Goal: Information Seeking & Learning: Check status

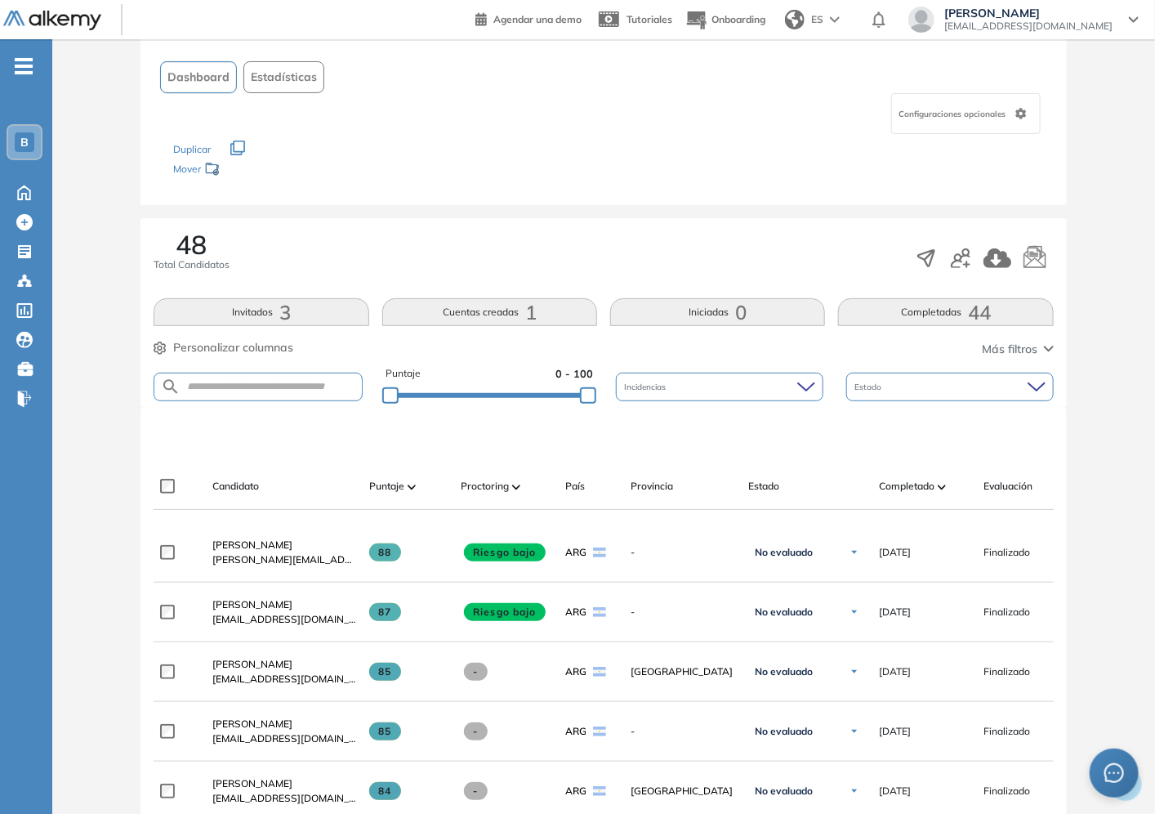
scroll to position [181, 0]
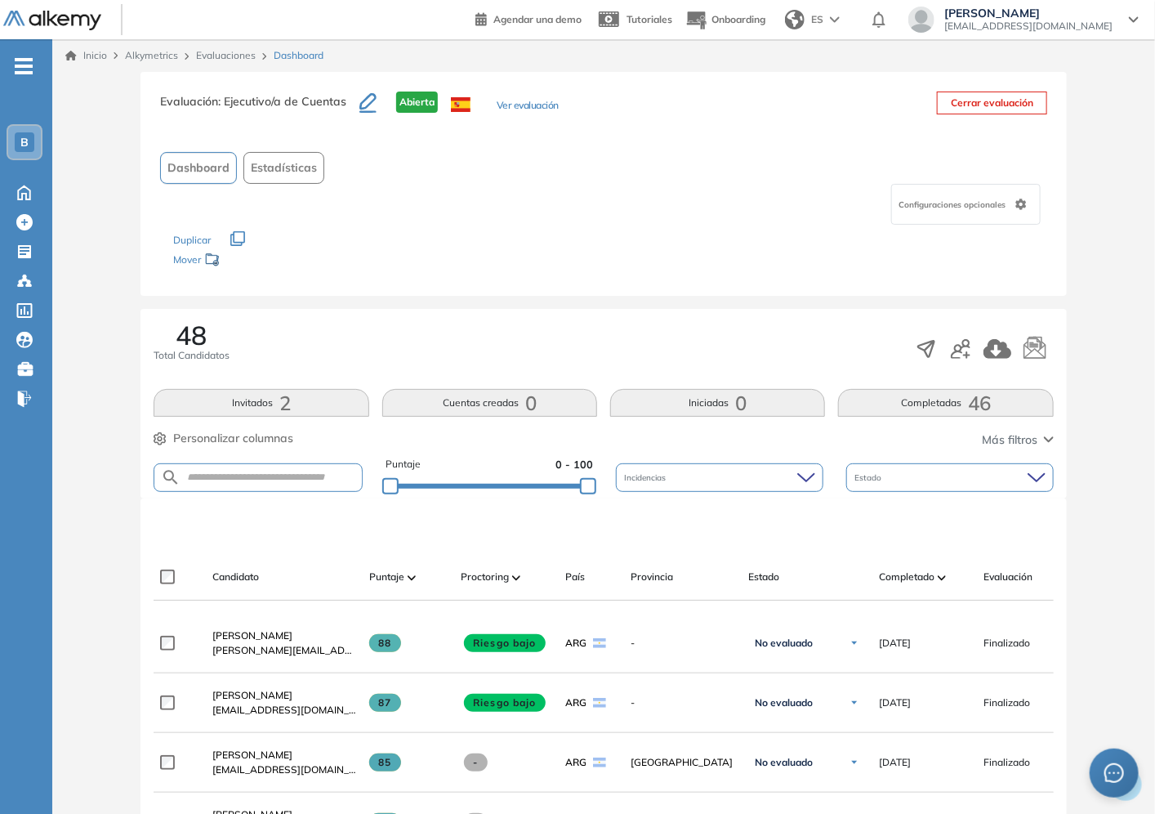
scroll to position [272, 0]
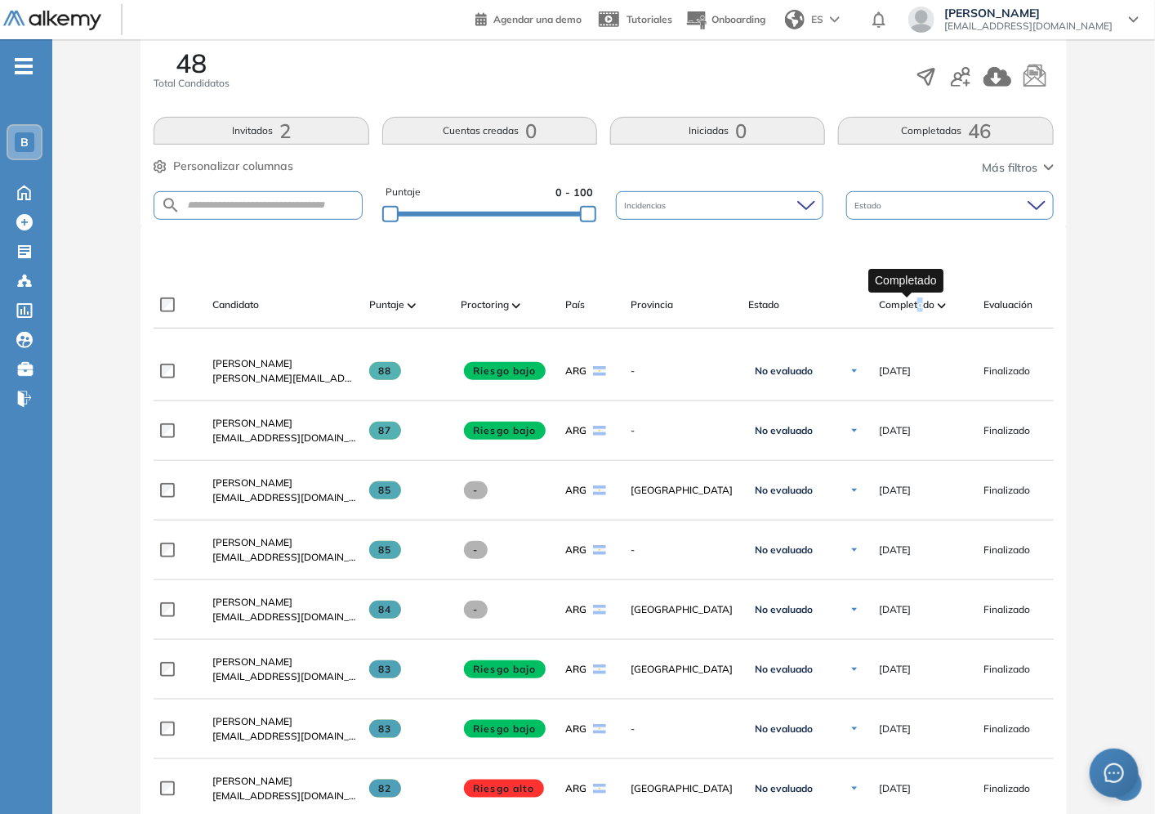
click at [921, 305] on span "Completado" at bounding box center [907, 304] width 56 height 15
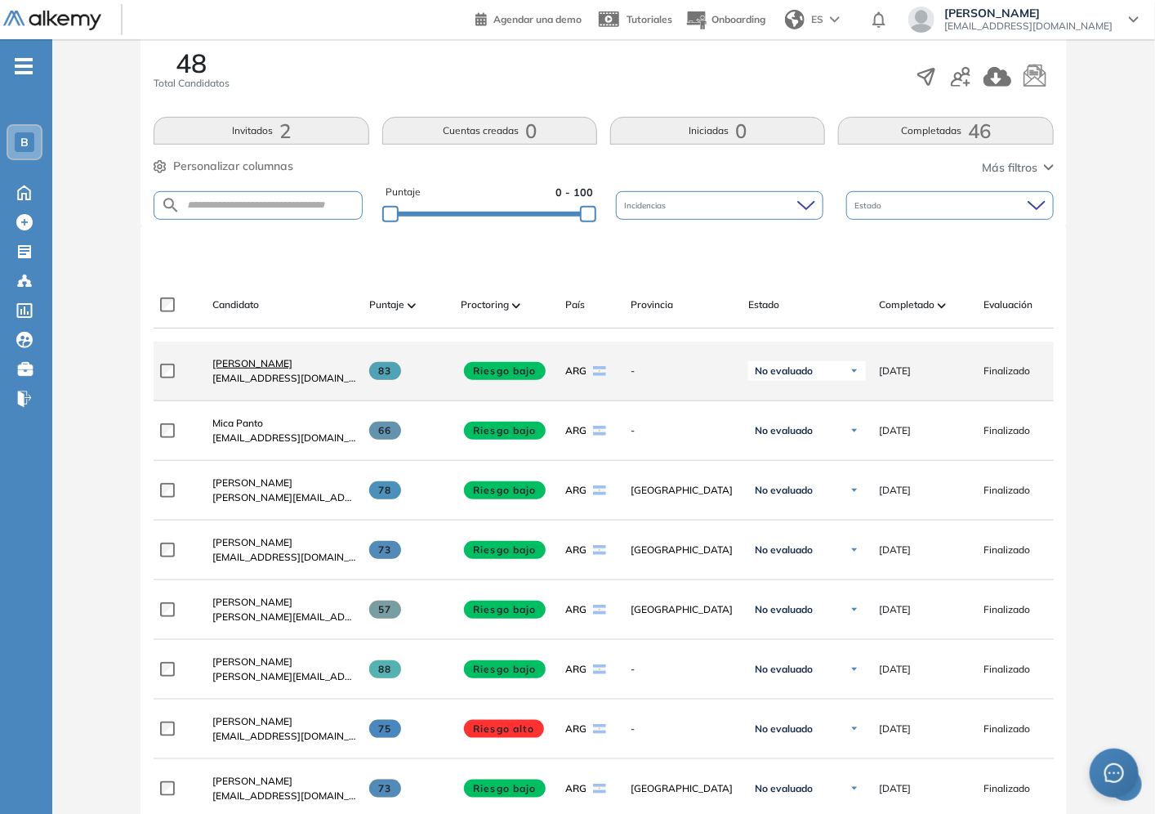
click at [255, 369] on span "[PERSON_NAME]" at bounding box center [252, 363] width 80 height 12
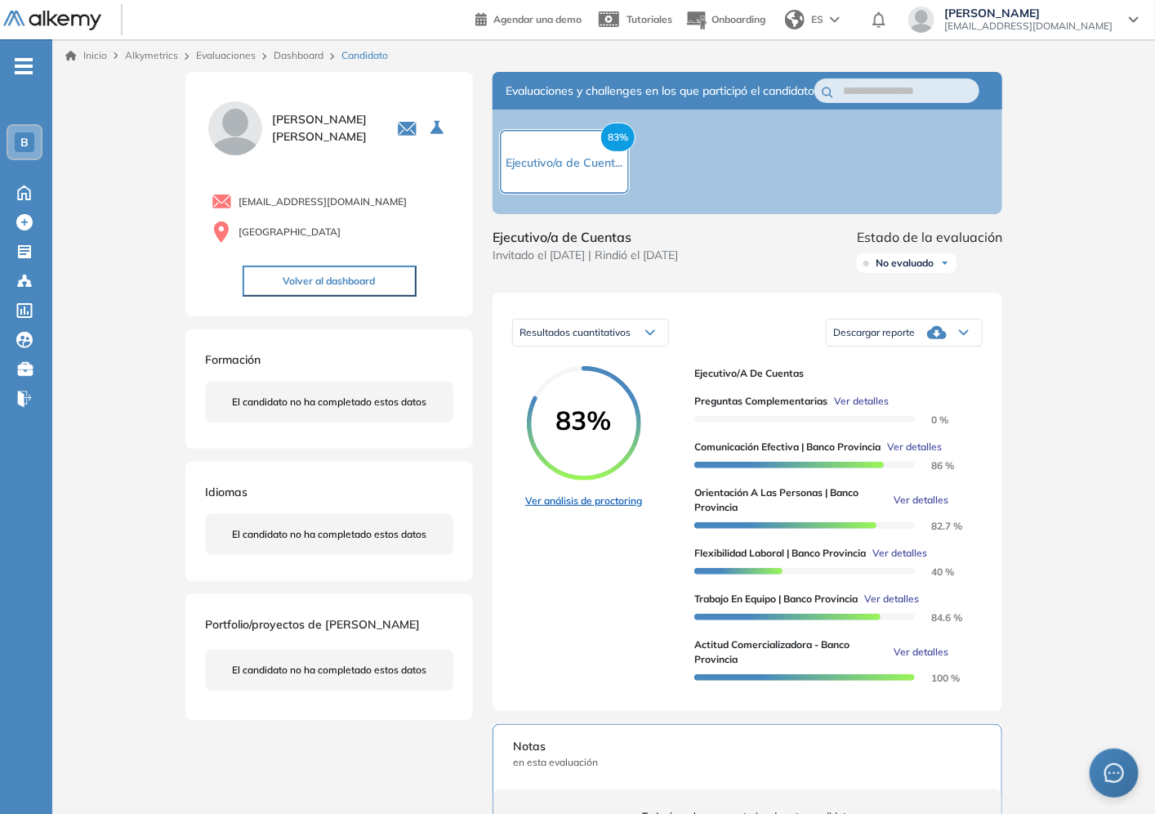
click at [590, 508] on link "Ver análisis de proctoring" at bounding box center [583, 500] width 117 height 15
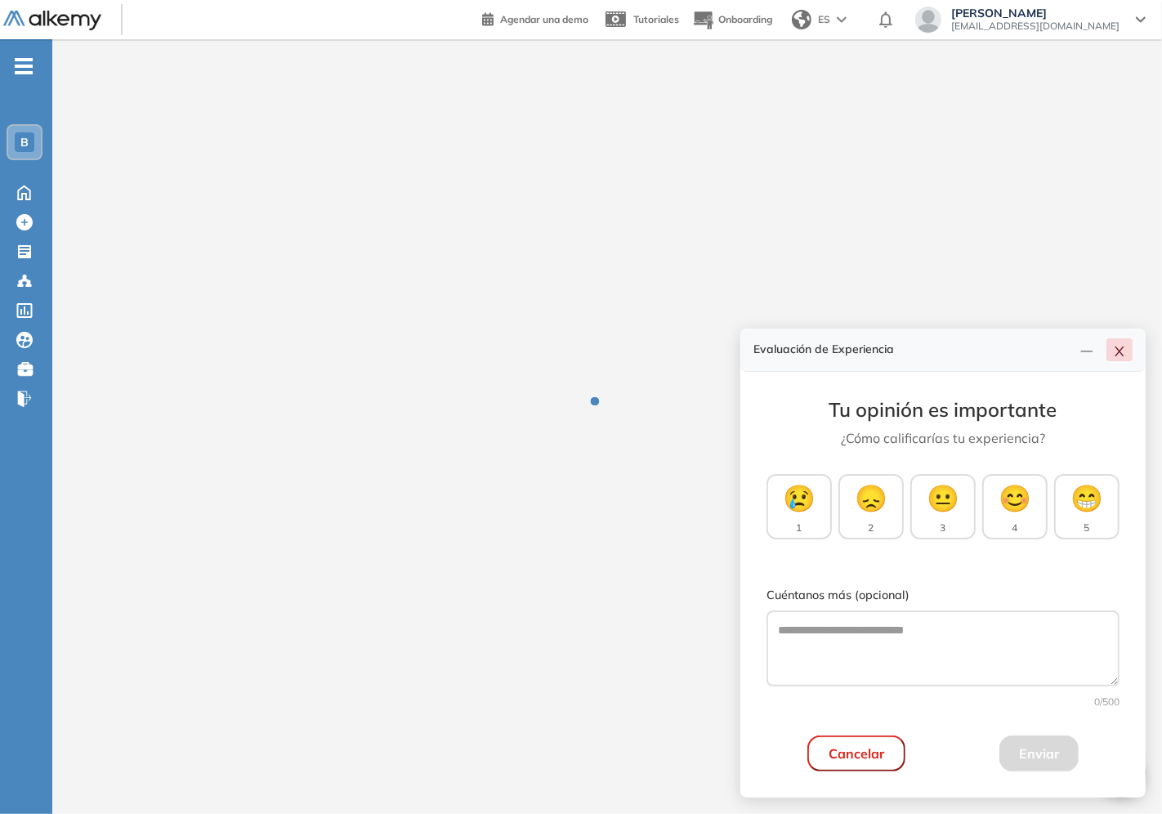
click at [1119, 355] on icon "close" at bounding box center [1119, 351] width 13 height 13
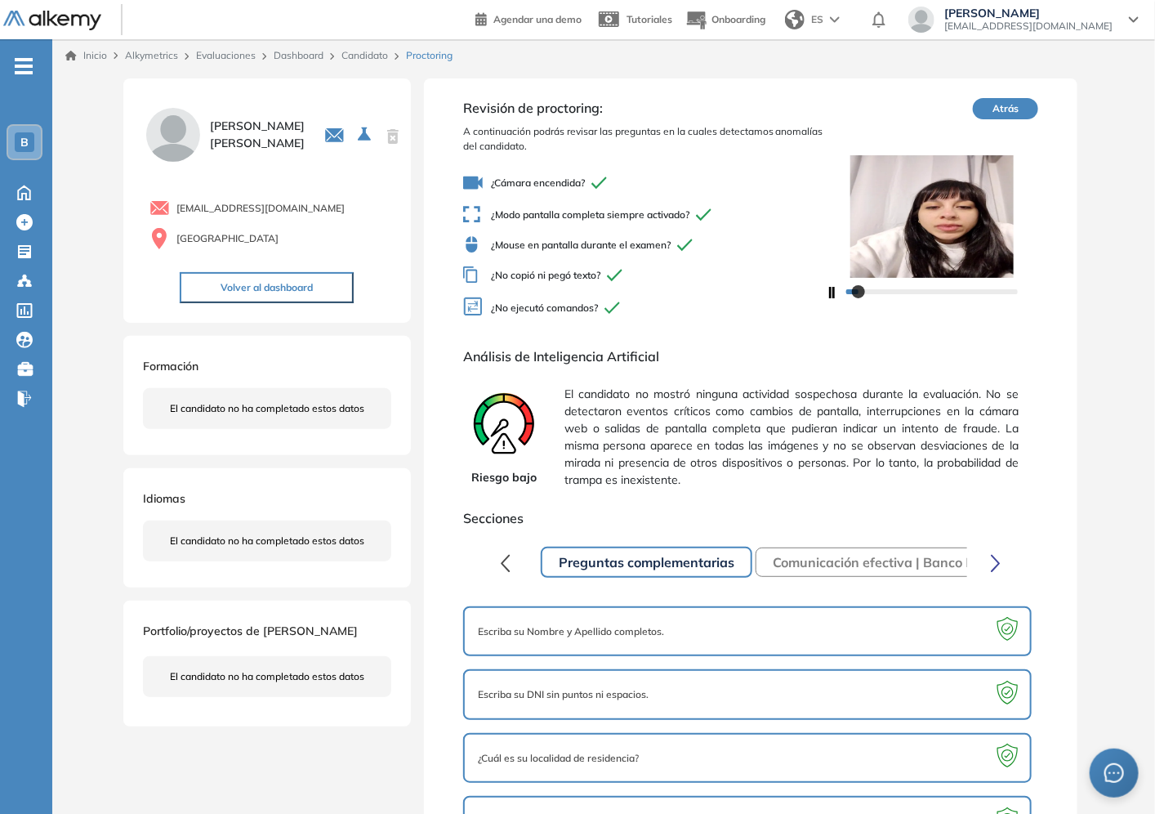
click at [995, 554] on icon "button" at bounding box center [996, 563] width 10 height 19
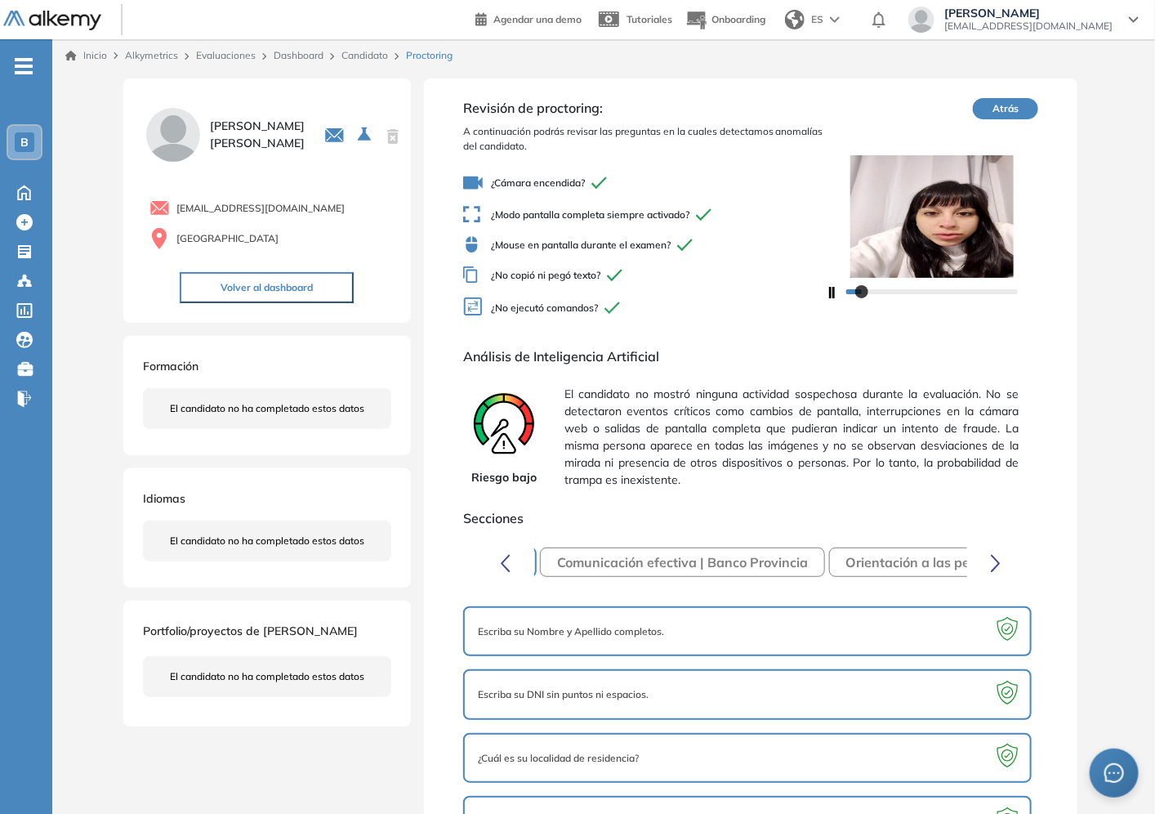
scroll to position [46, 0]
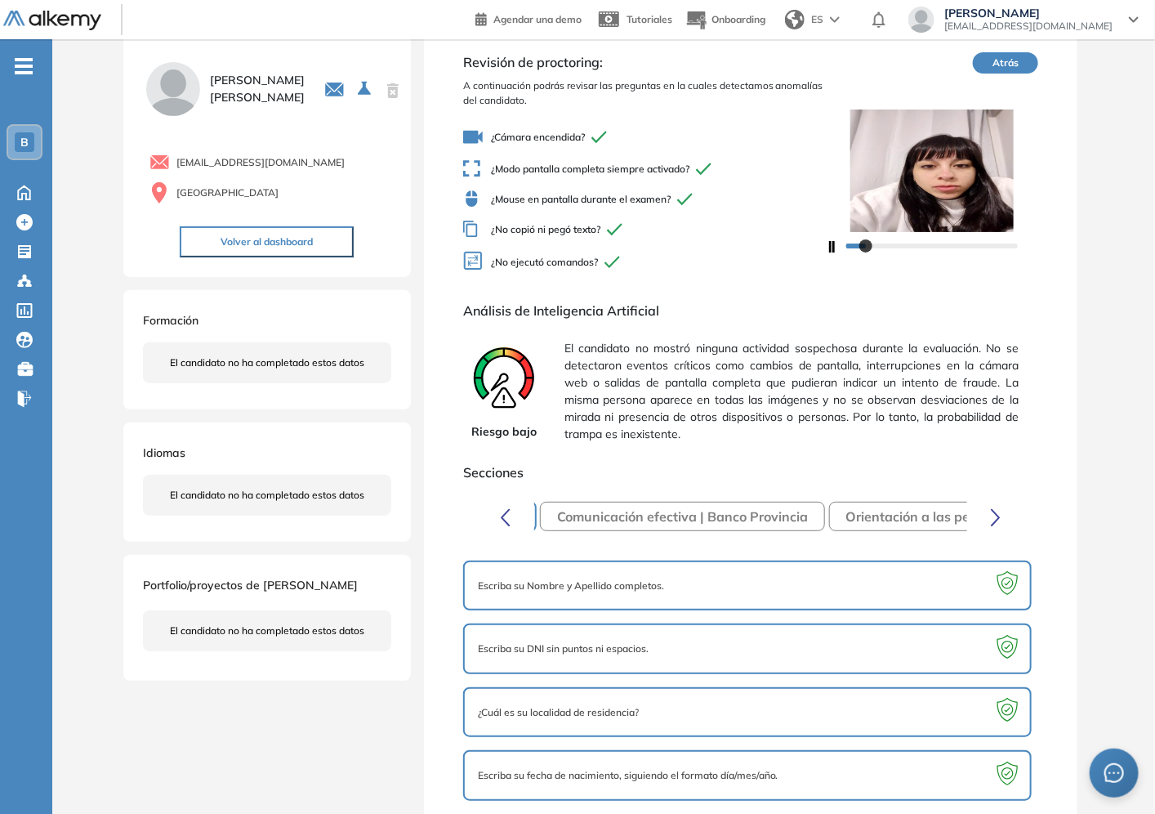
click at [995, 511] on icon "button" at bounding box center [995, 517] width 7 height 16
click at [682, 516] on button "Orientación a las personas | Banco Provincia" at bounding box center [768, 516] width 311 height 29
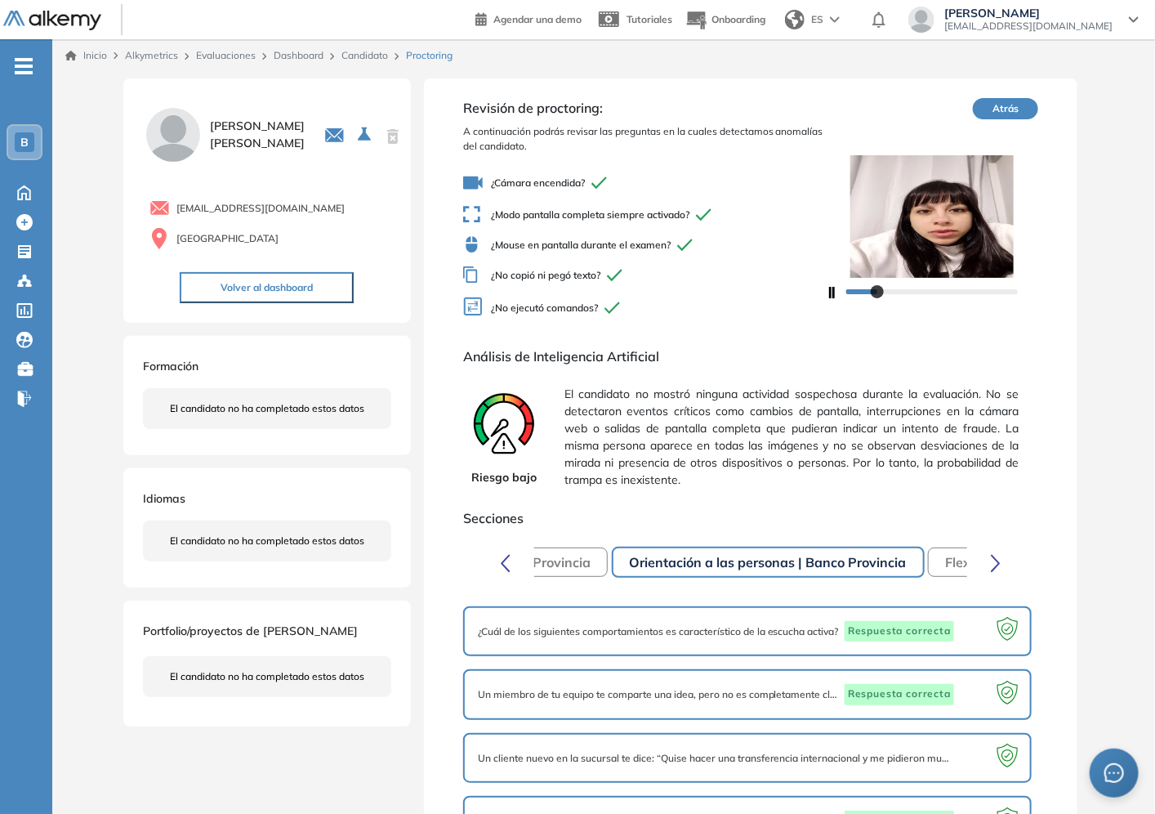
scroll to position [107, 0]
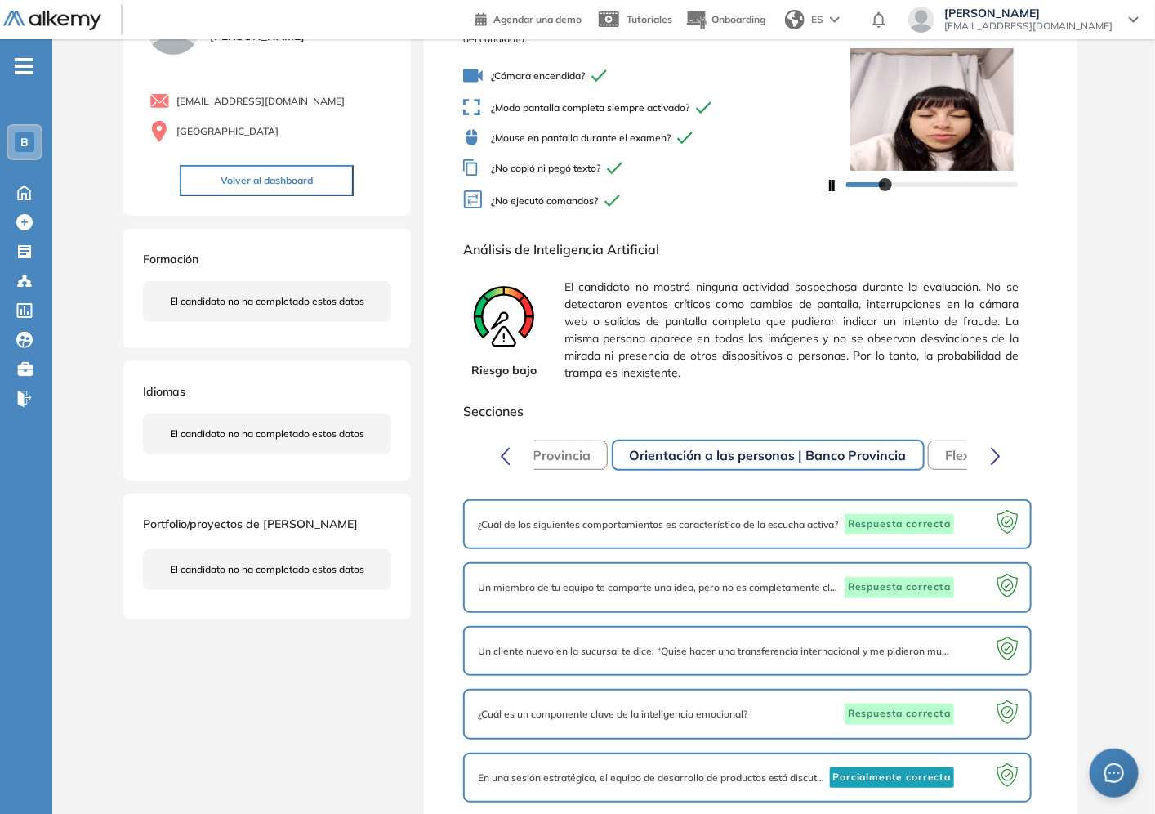
click at [725, 770] on span "En una sesión estratégica, el equipo de desarrollo de productos está discutiend…" at bounding box center [652, 777] width 349 height 15
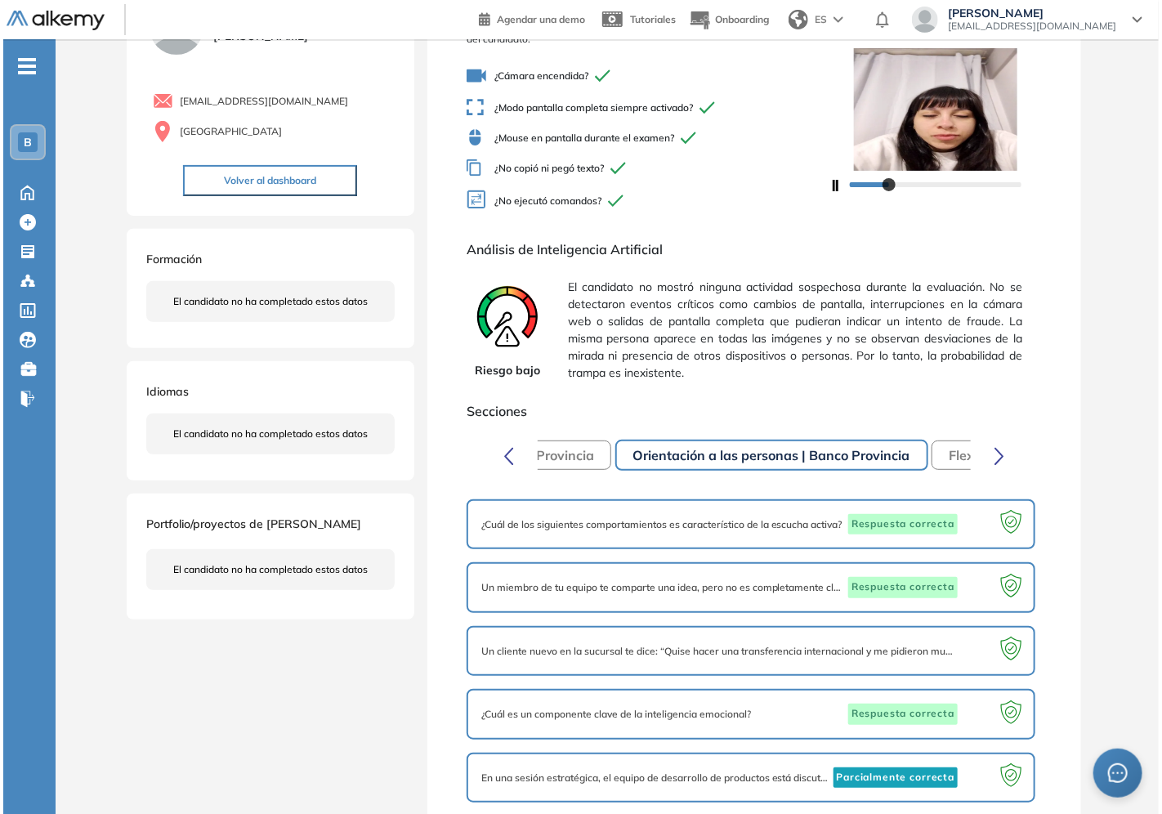
scroll to position [0, 0]
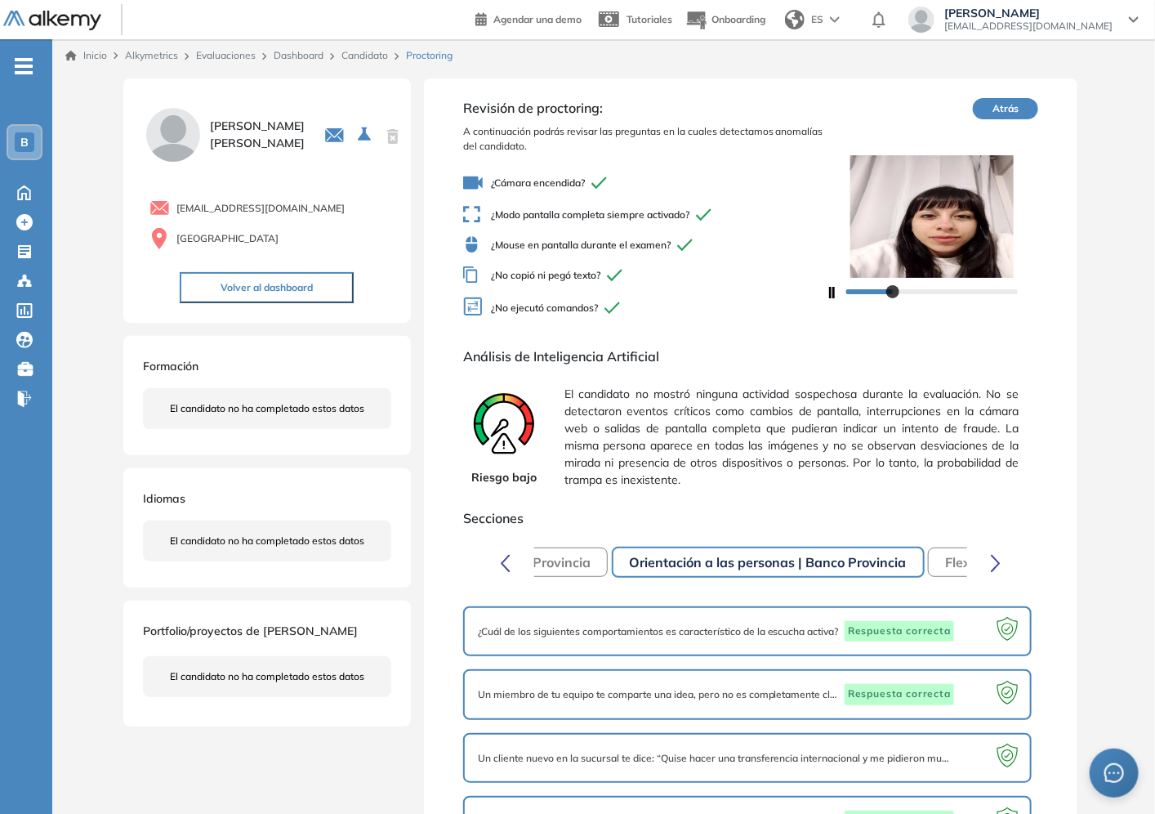
click at [997, 110] on button "Atrás" at bounding box center [1005, 108] width 65 height 21
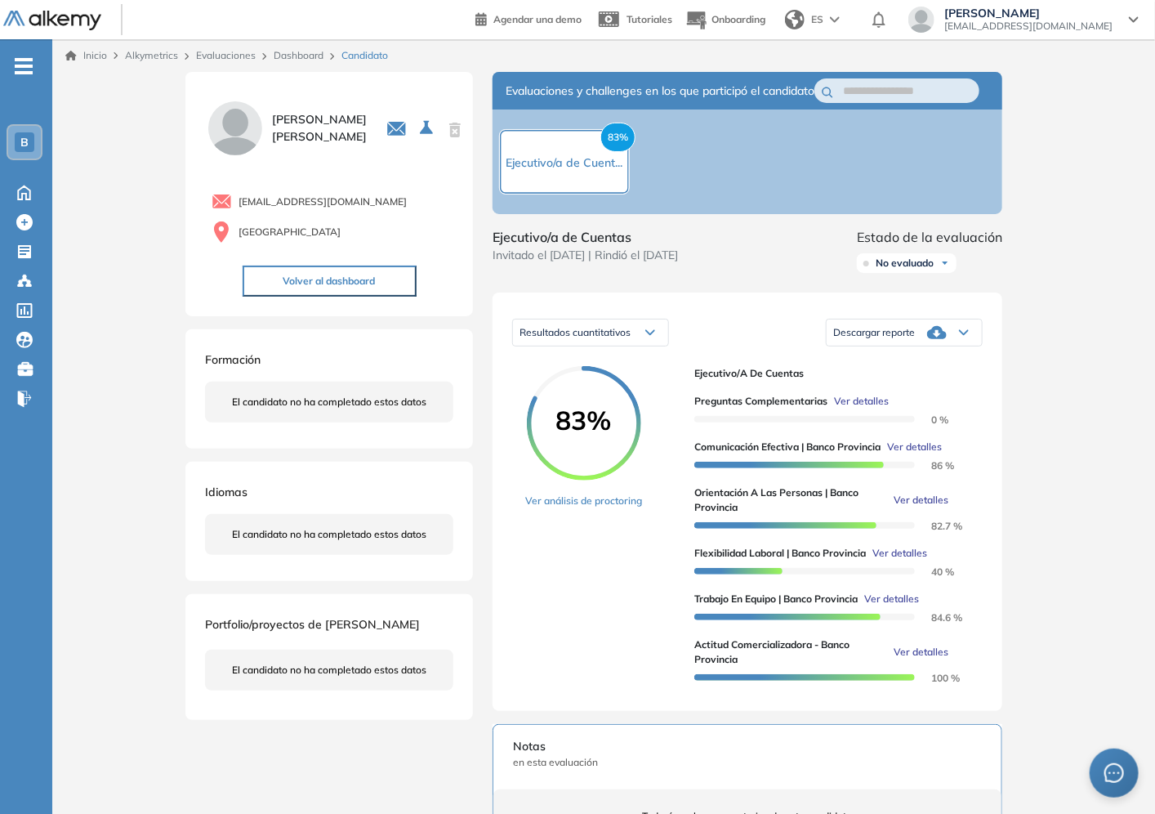
click at [921, 507] on span "Ver detalles" at bounding box center [921, 500] width 55 height 15
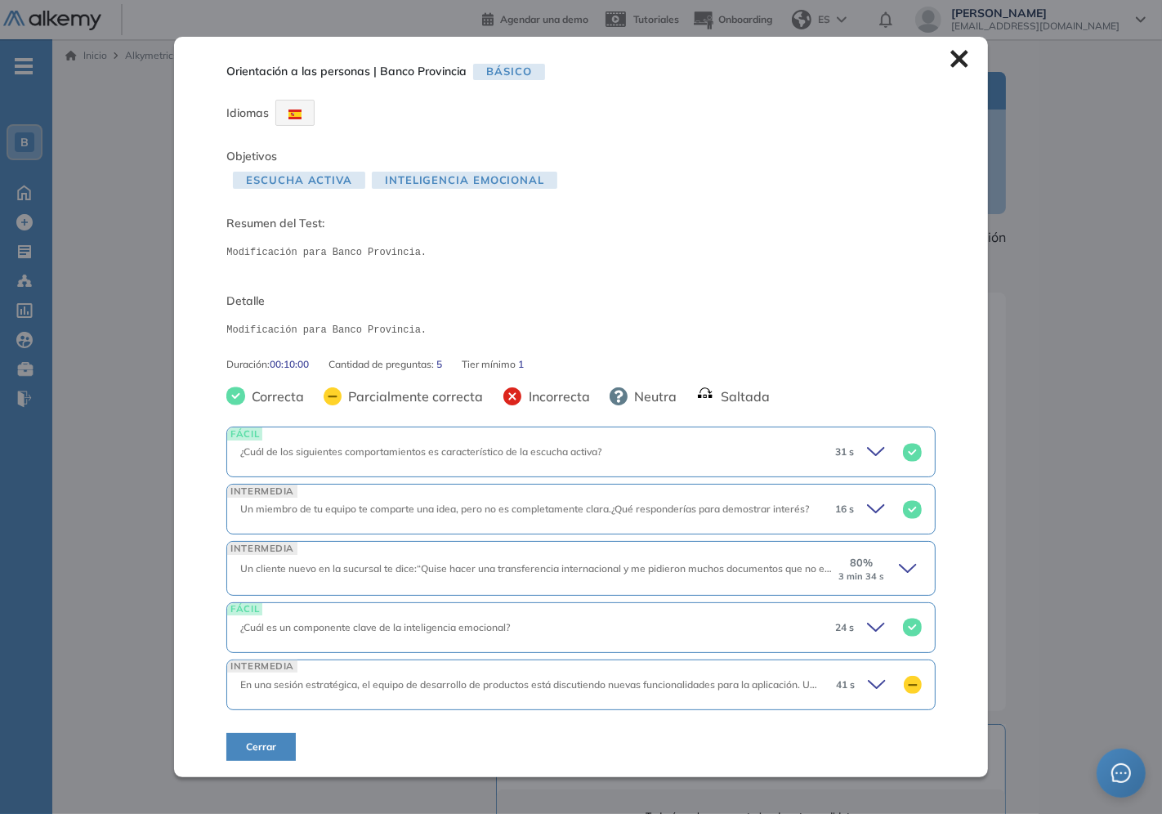
click at [874, 679] on icon at bounding box center [878, 684] width 23 height 23
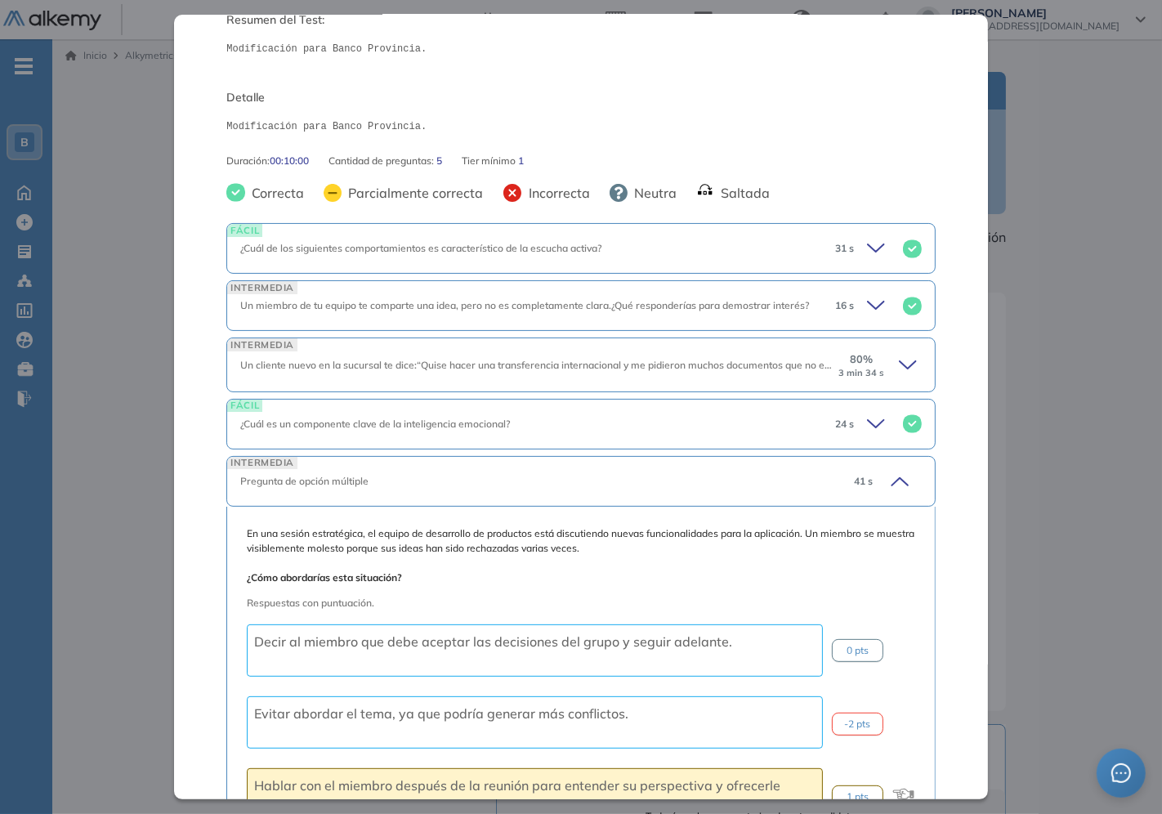
scroll to position [91, 0]
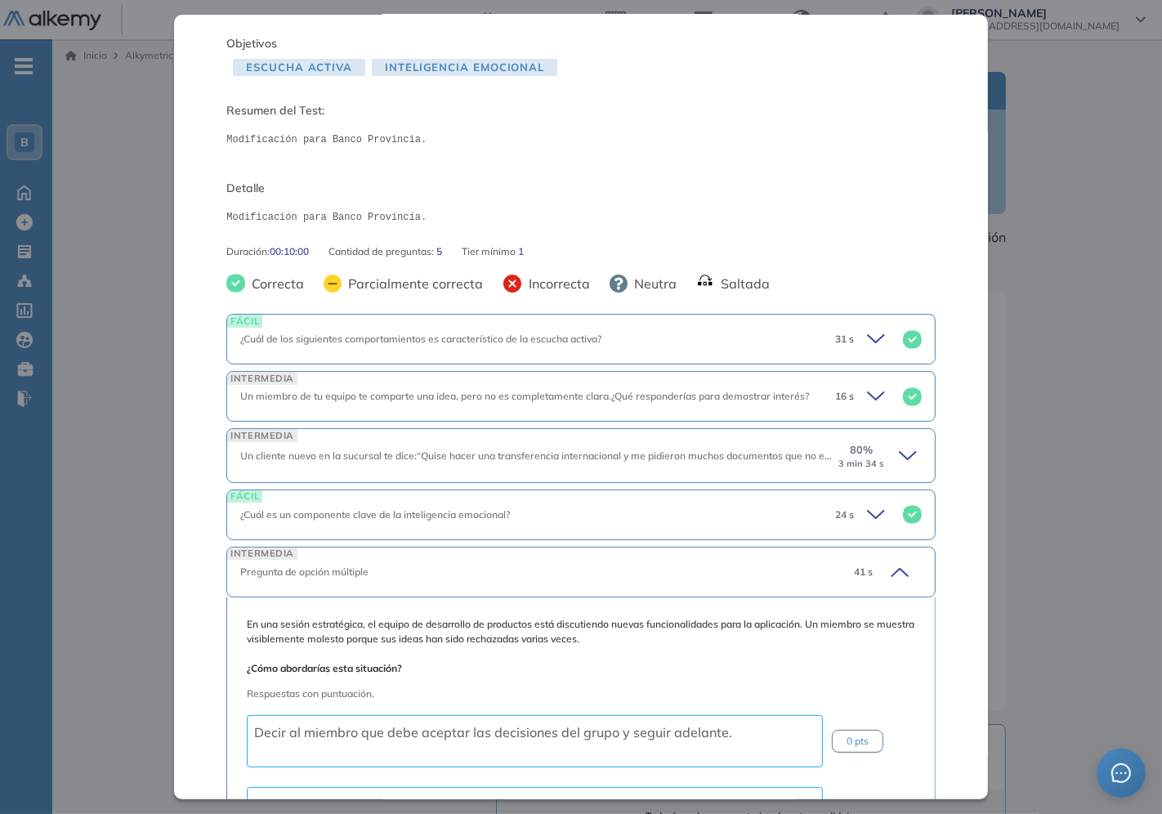
click at [898, 453] on icon at bounding box center [909, 455] width 23 height 23
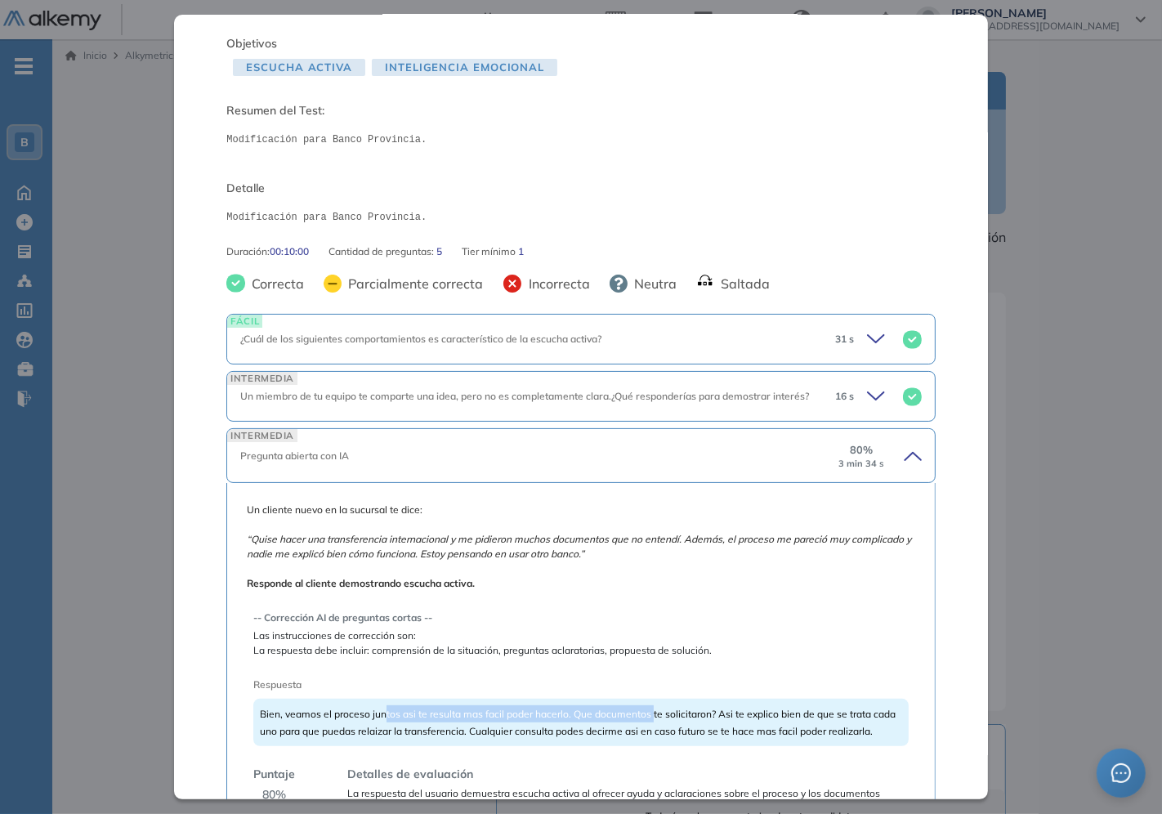
drag, startPoint x: 437, startPoint y: 711, endPoint x: 658, endPoint y: 711, distance: 220.5
click at [658, 713] on span "Bien, veamos el proceso juntos asi te resulta mas facil poder hacerlo. Que docu…" at bounding box center [577, 721] width 635 height 29
click at [651, 715] on span "Bien, veamos el proceso juntos asi te resulta mas facil poder hacerlo. Que docu…" at bounding box center [577, 721] width 635 height 29
drag, startPoint x: 556, startPoint y: 716, endPoint x: 641, endPoint y: 738, distance: 88.0
click at [641, 738] on div "Bien, veamos el proceso juntos asi te resulta mas facil poder hacerlo. Que docu…" at bounding box center [580, 721] width 654 height 47
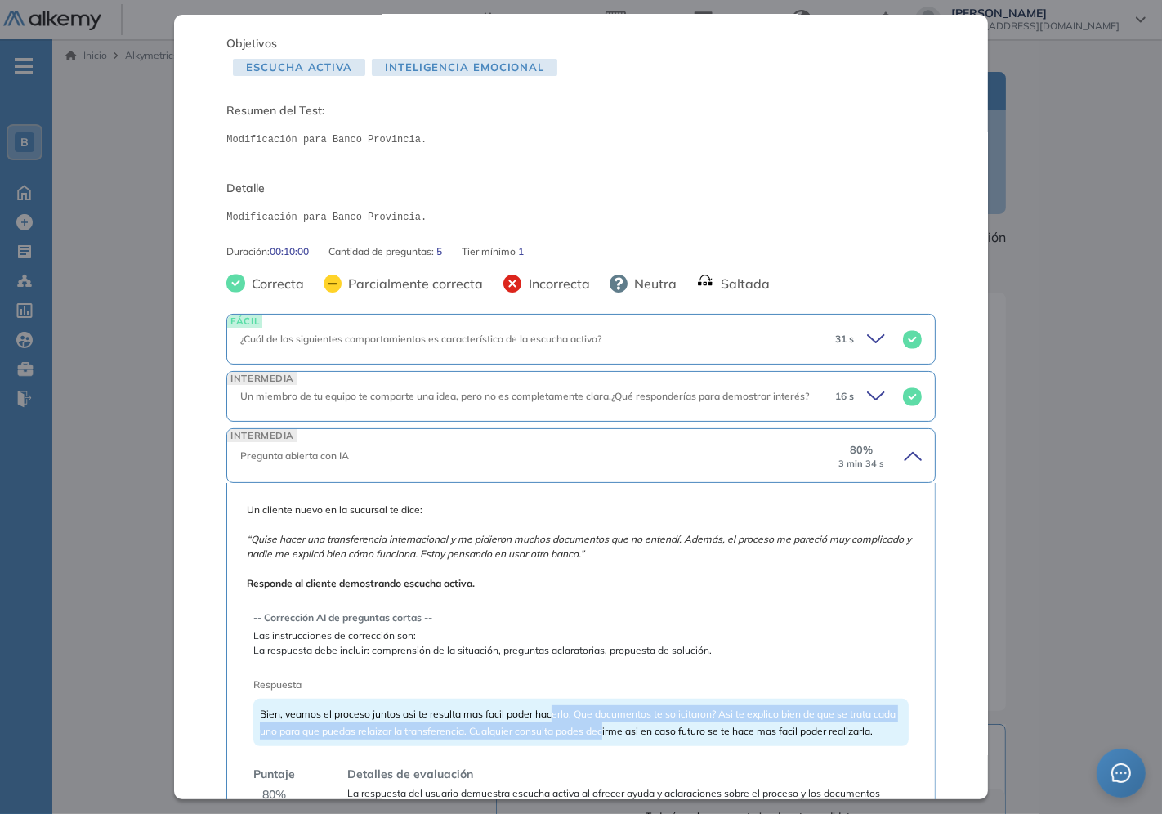
click at [641, 738] on div "Bien, veamos el proceso juntos asi te resulta mas facil poder hacerlo. Que docu…" at bounding box center [580, 721] width 654 height 47
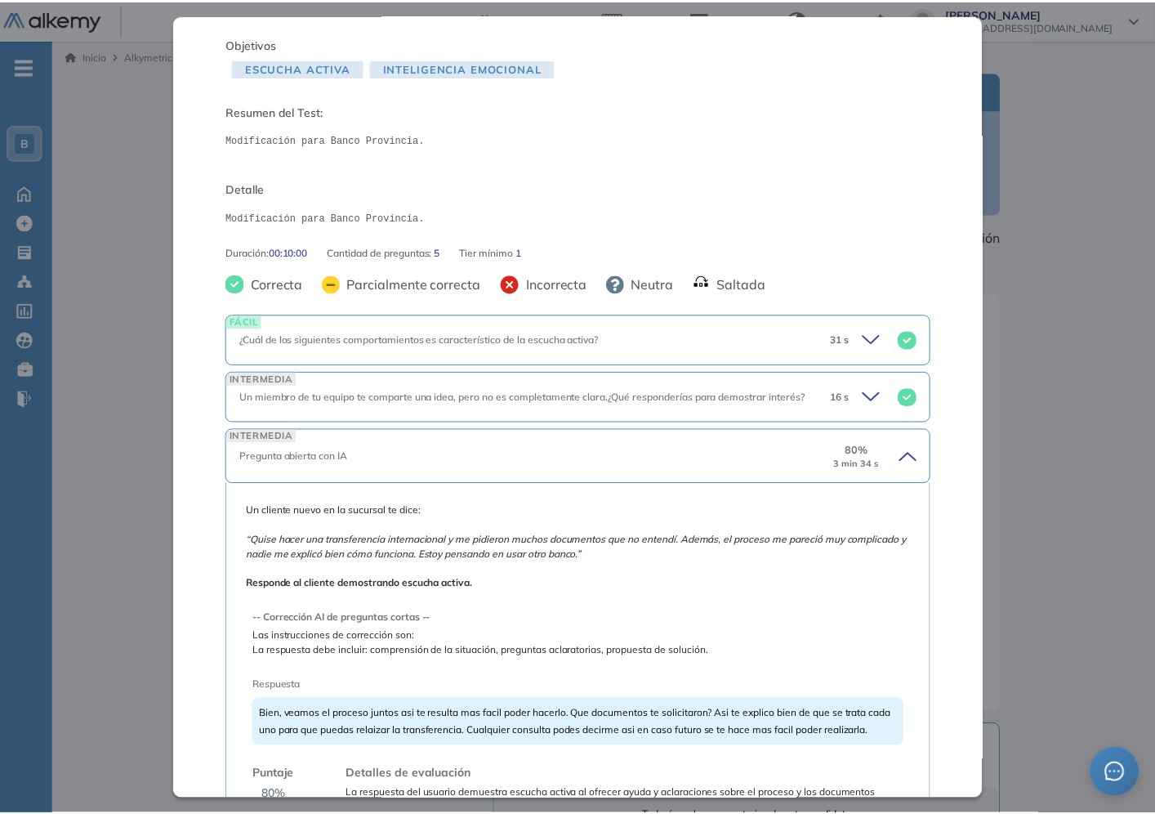
scroll to position [363, 0]
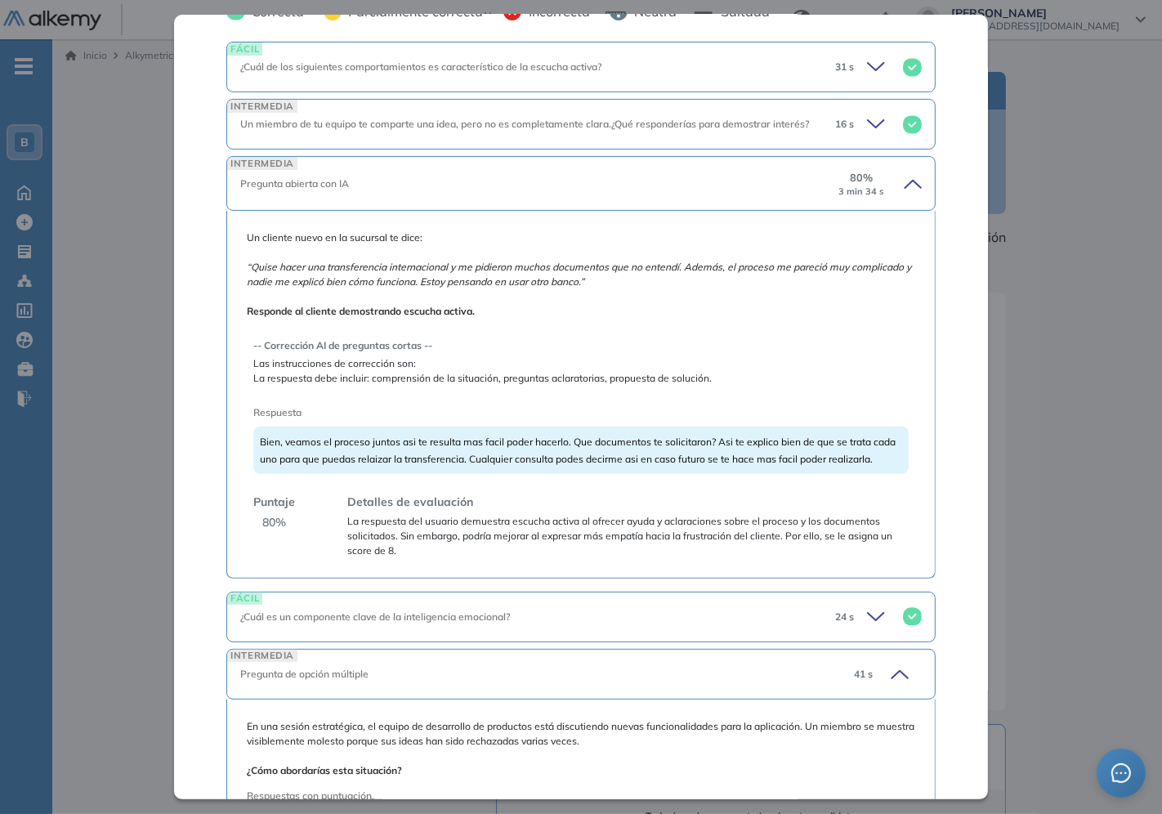
click at [973, 512] on div "Orientación a las personas | Banco Provincia Básico Idiomas Objetivos Escucha a…" at bounding box center [580, 406] width 813 height 783
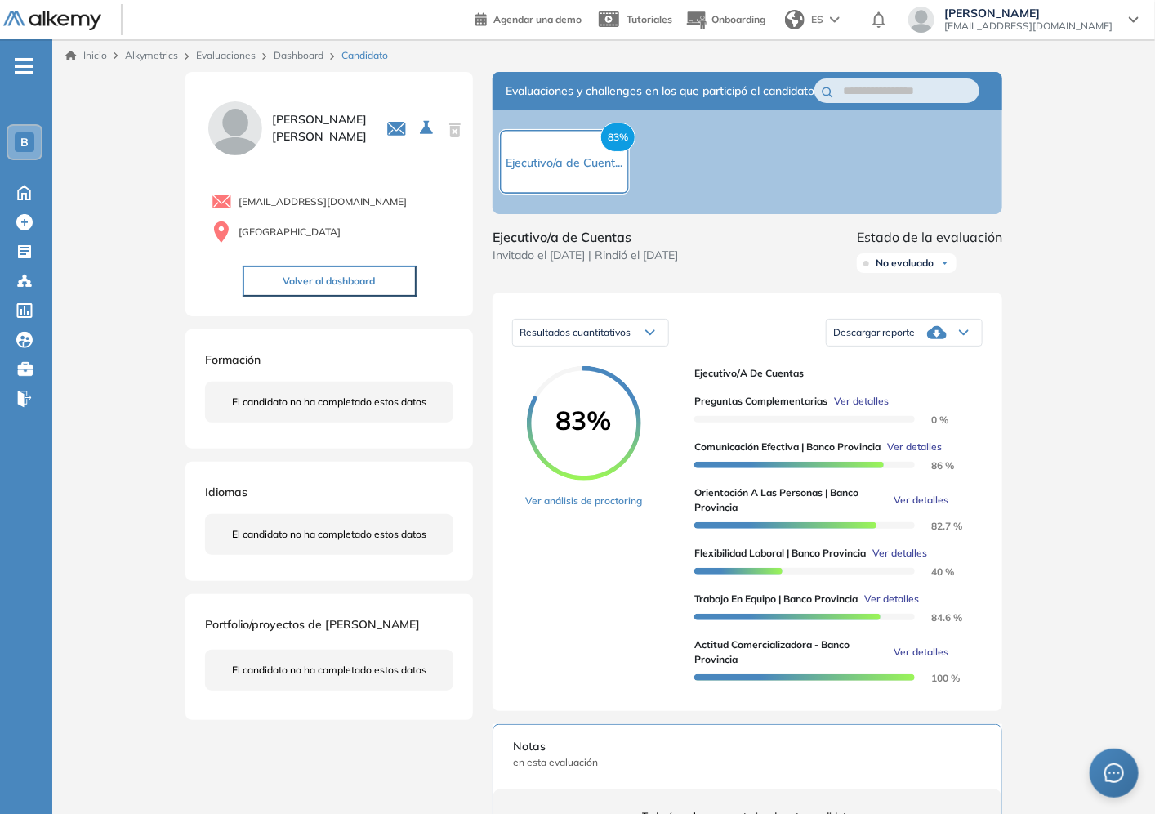
click at [1137, 392] on div "Inicio Alkymetrics Evaluaciones Dashboard Candidato Orientación a las personas …" at bounding box center [603, 612] width 1103 height 1147
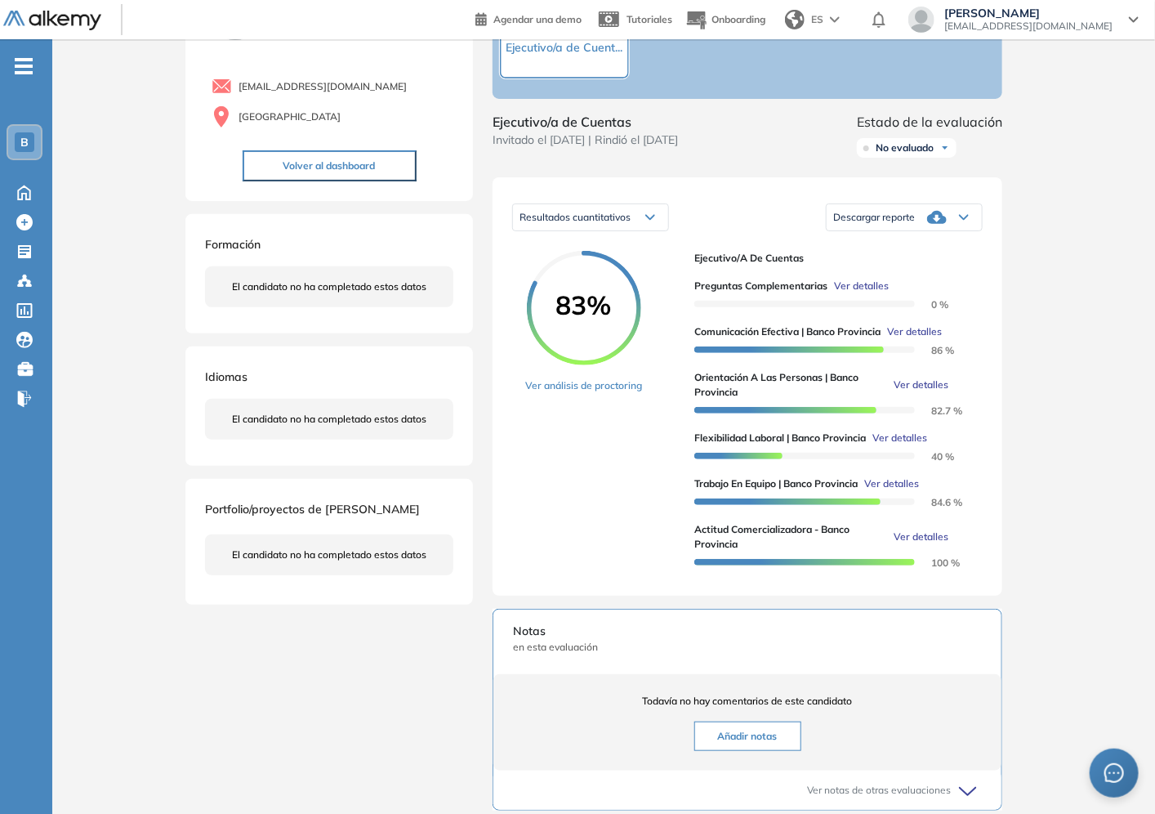
scroll to position [0, 0]
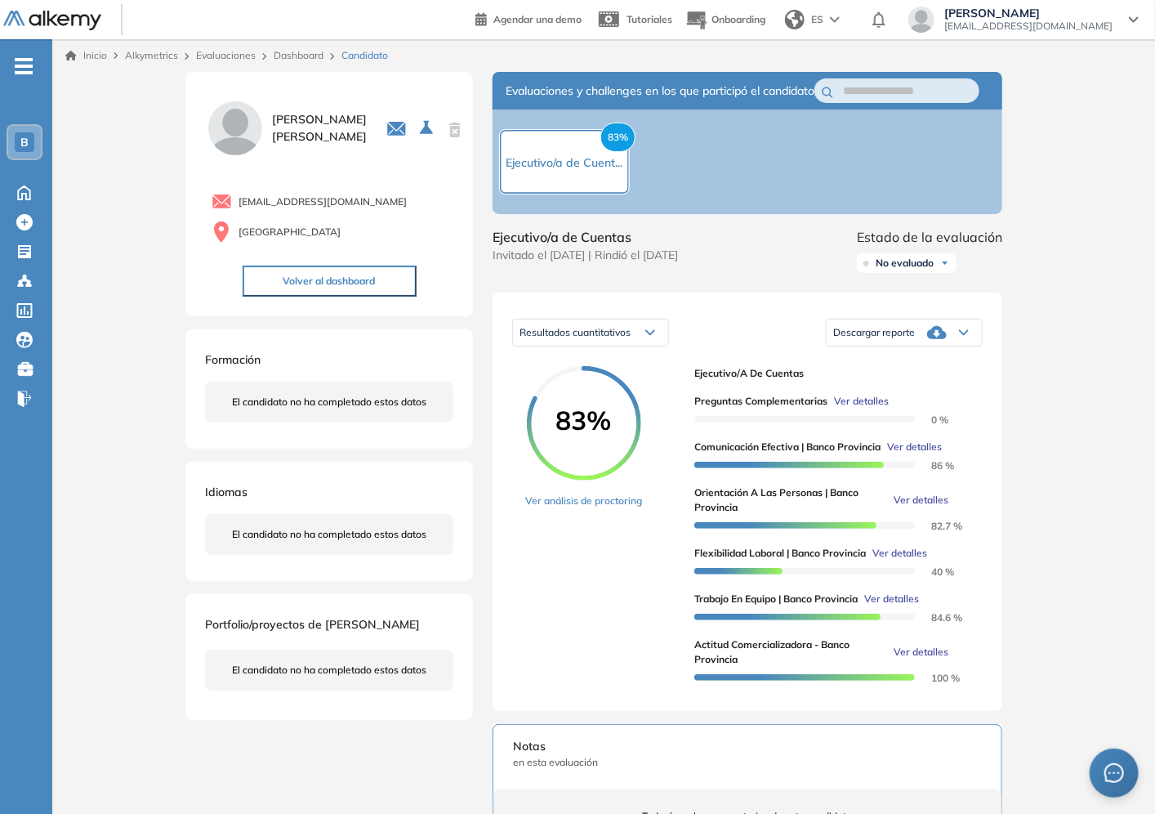
click at [307, 53] on link "Dashboard" at bounding box center [299, 55] width 50 height 12
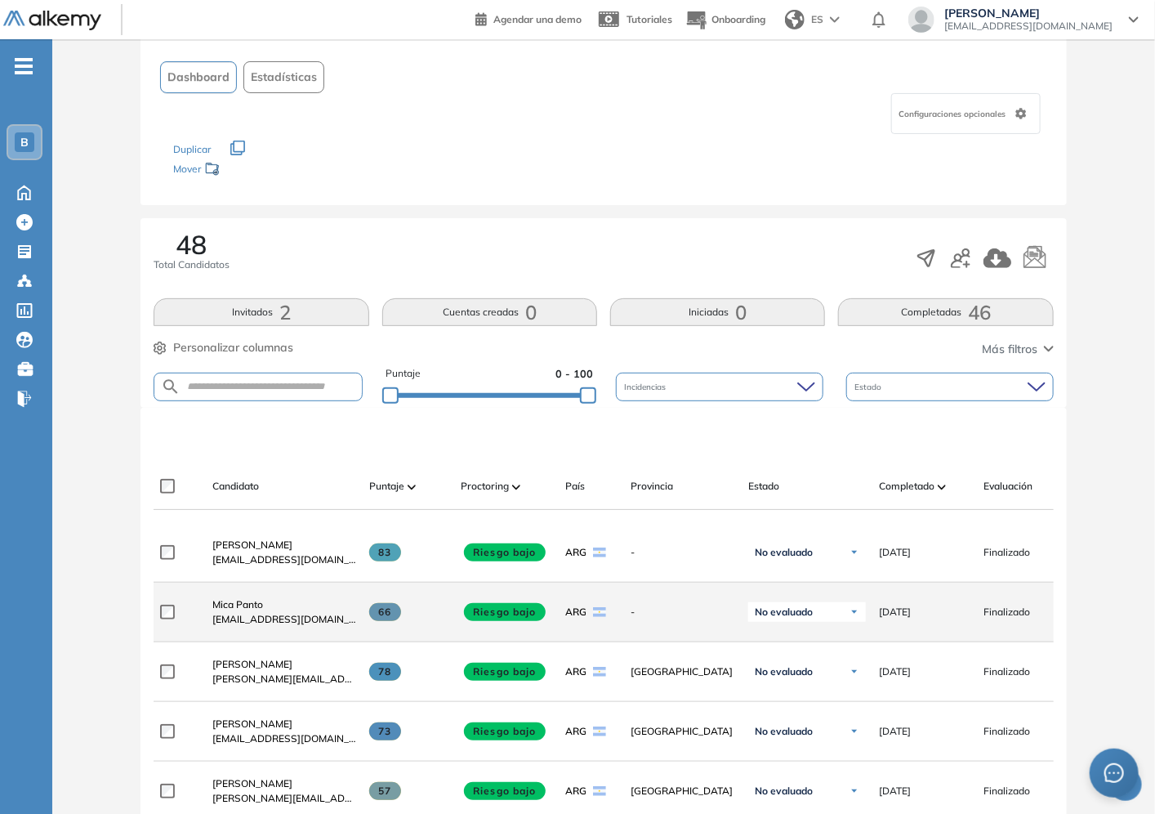
scroll to position [181, 0]
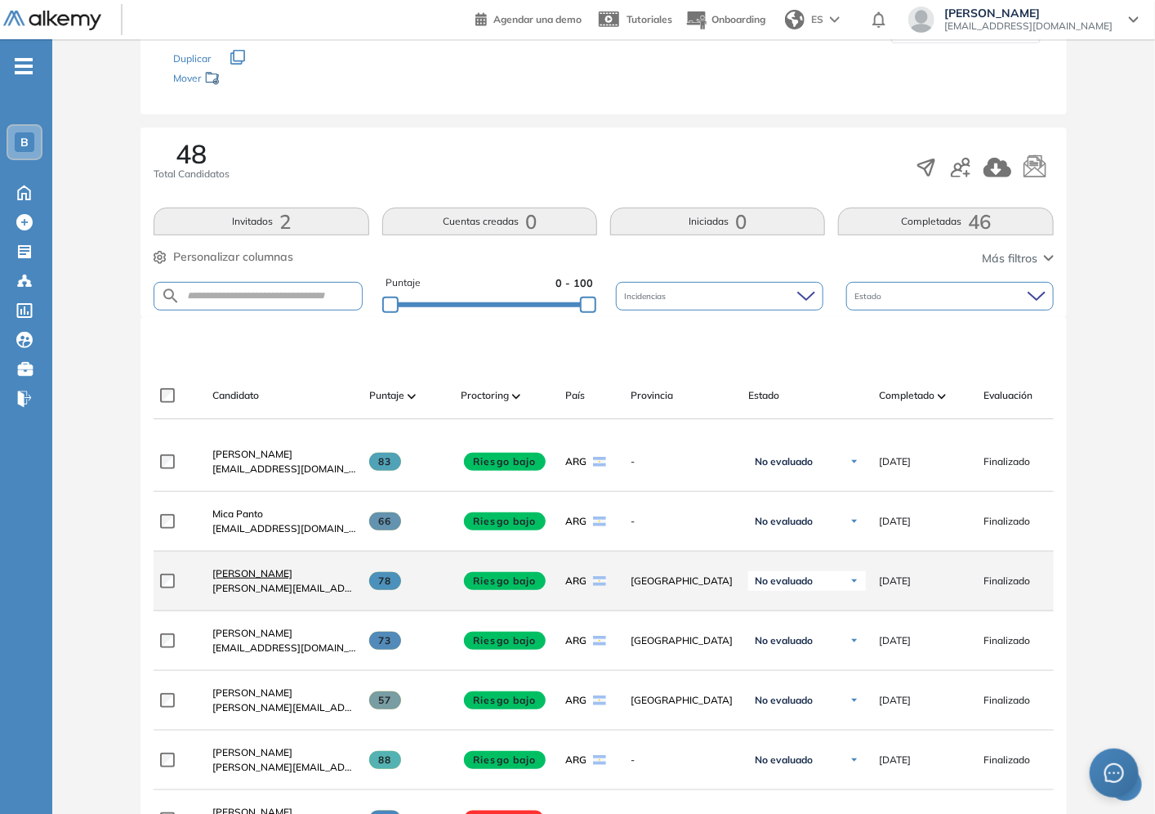
click at [279, 579] on span "[PERSON_NAME]" at bounding box center [252, 573] width 80 height 12
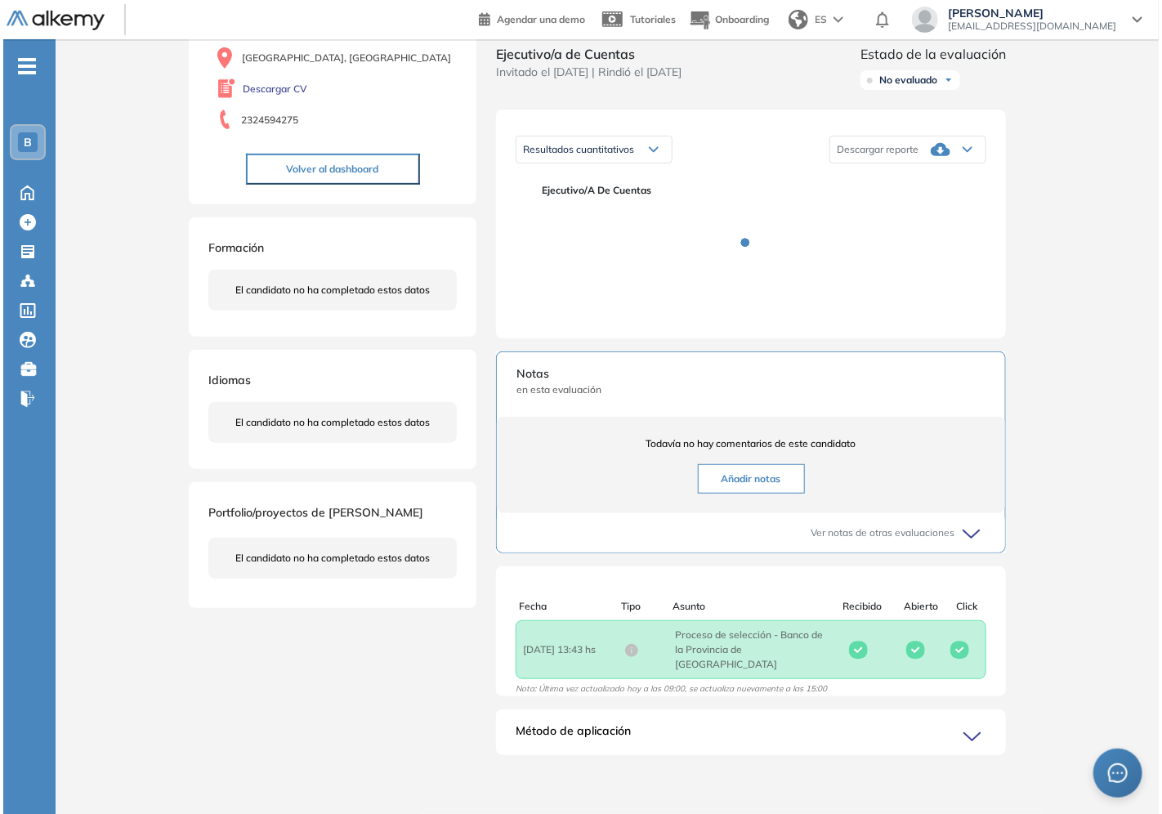
scroll to position [3, 0]
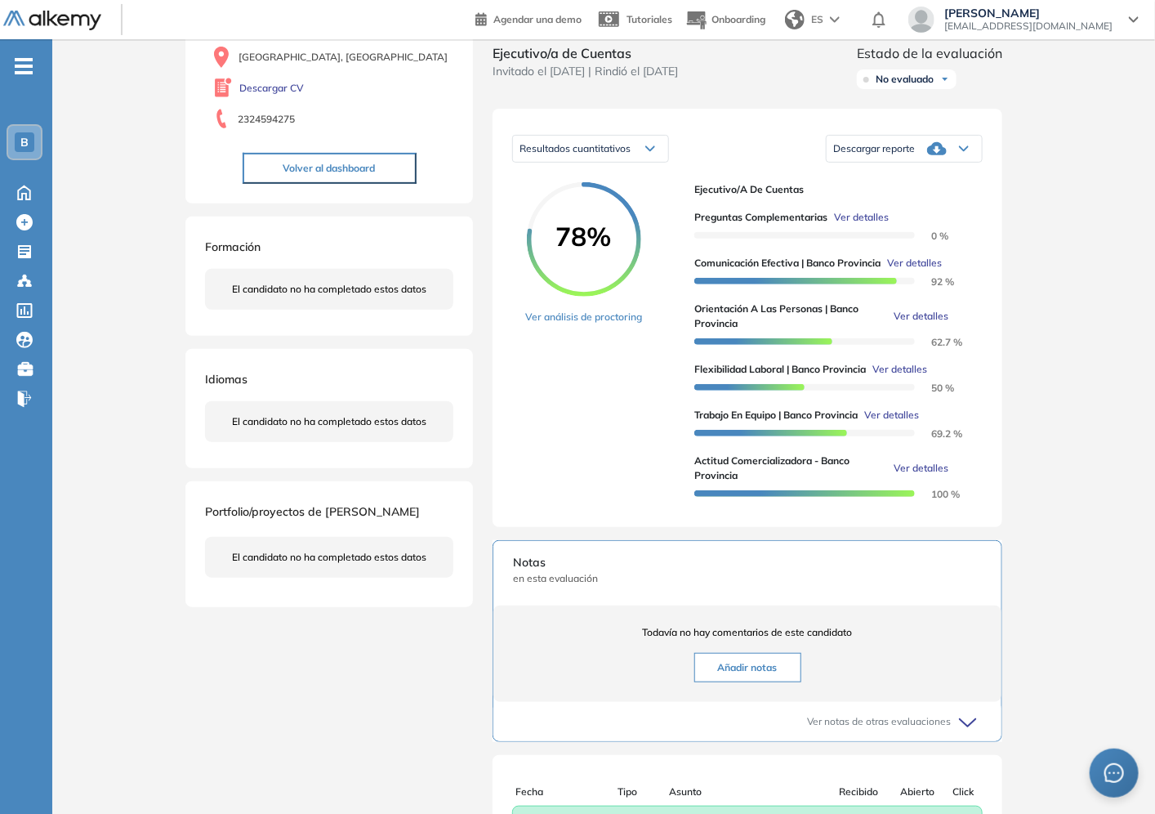
click at [928, 395] on div "Flexibilidad Laboral | Banco Provincia Ver detalles 50 %" at bounding box center [831, 378] width 275 height 33
click at [927, 377] on span "Ver detalles" at bounding box center [899, 369] width 55 height 15
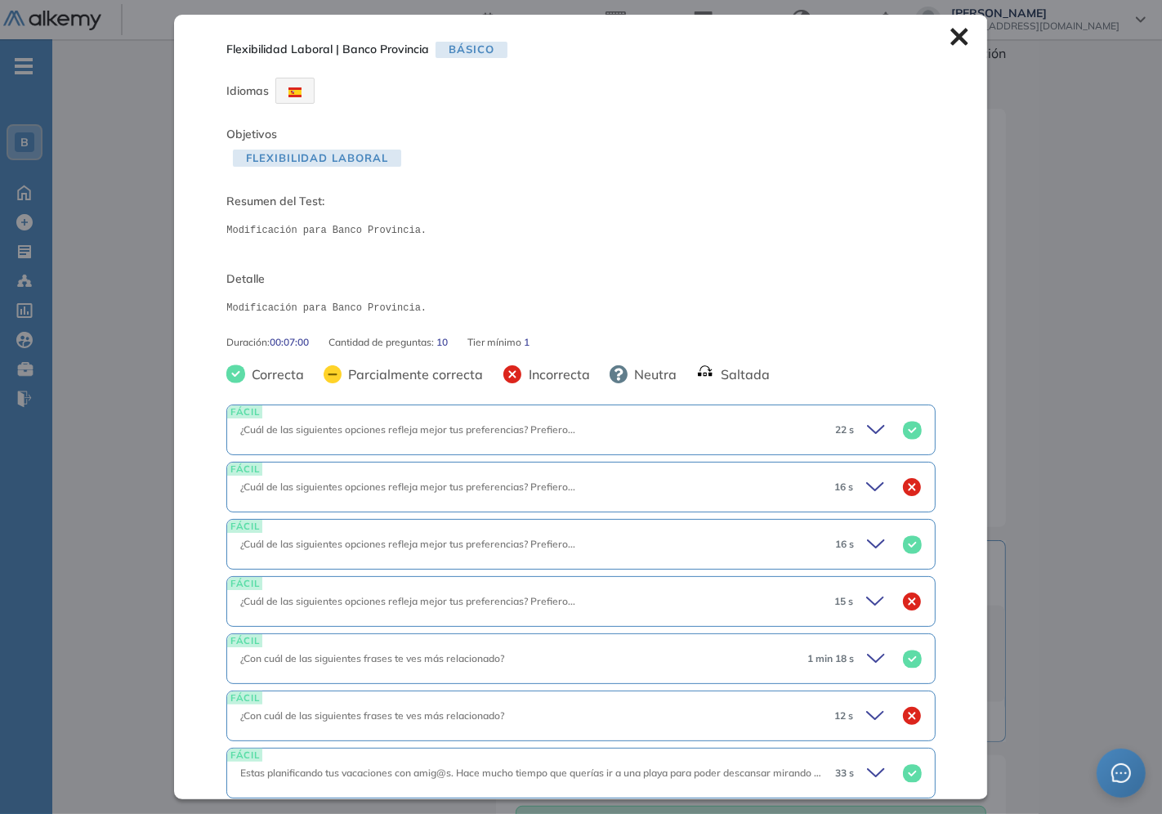
click at [1086, 498] on div "Inicio Alkymetrics Evaluaciones Dashboard Candidato Flexibilidad Laboral | Banc…" at bounding box center [606, 428] width 1109 height 1147
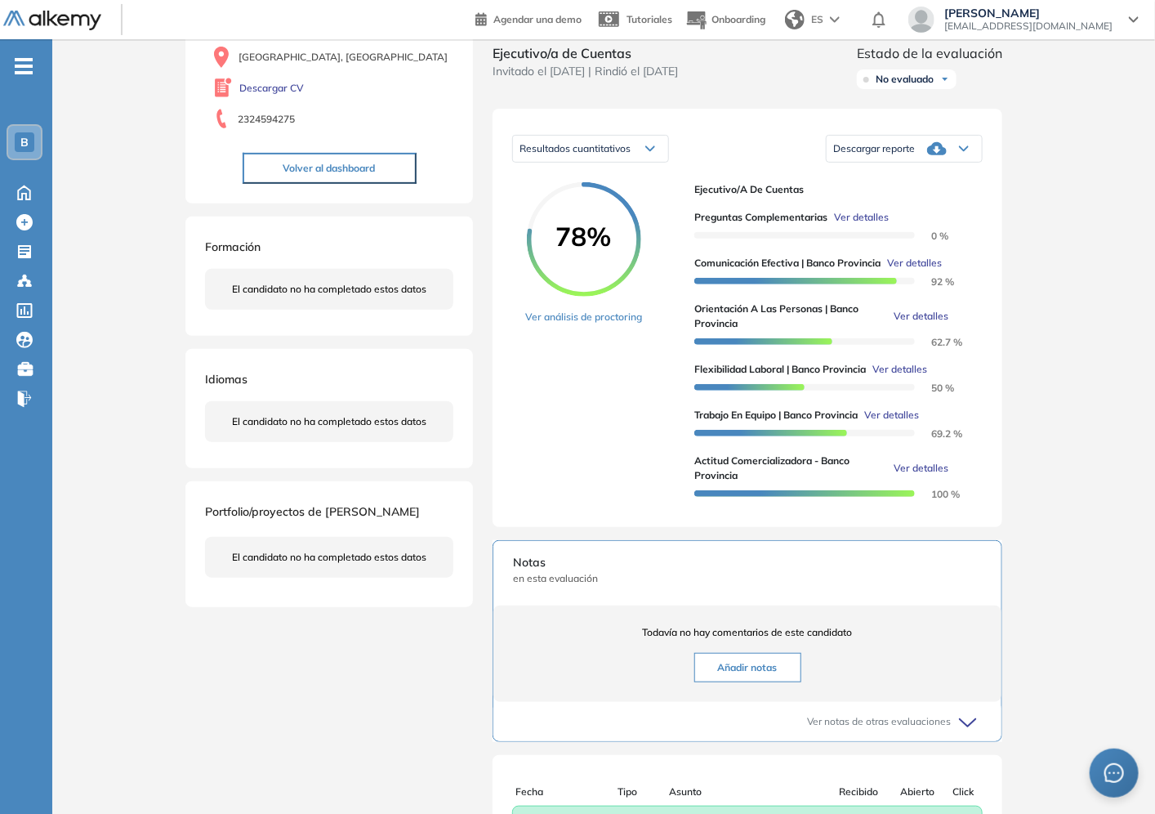
click at [934, 323] on span "Ver detalles" at bounding box center [921, 316] width 55 height 15
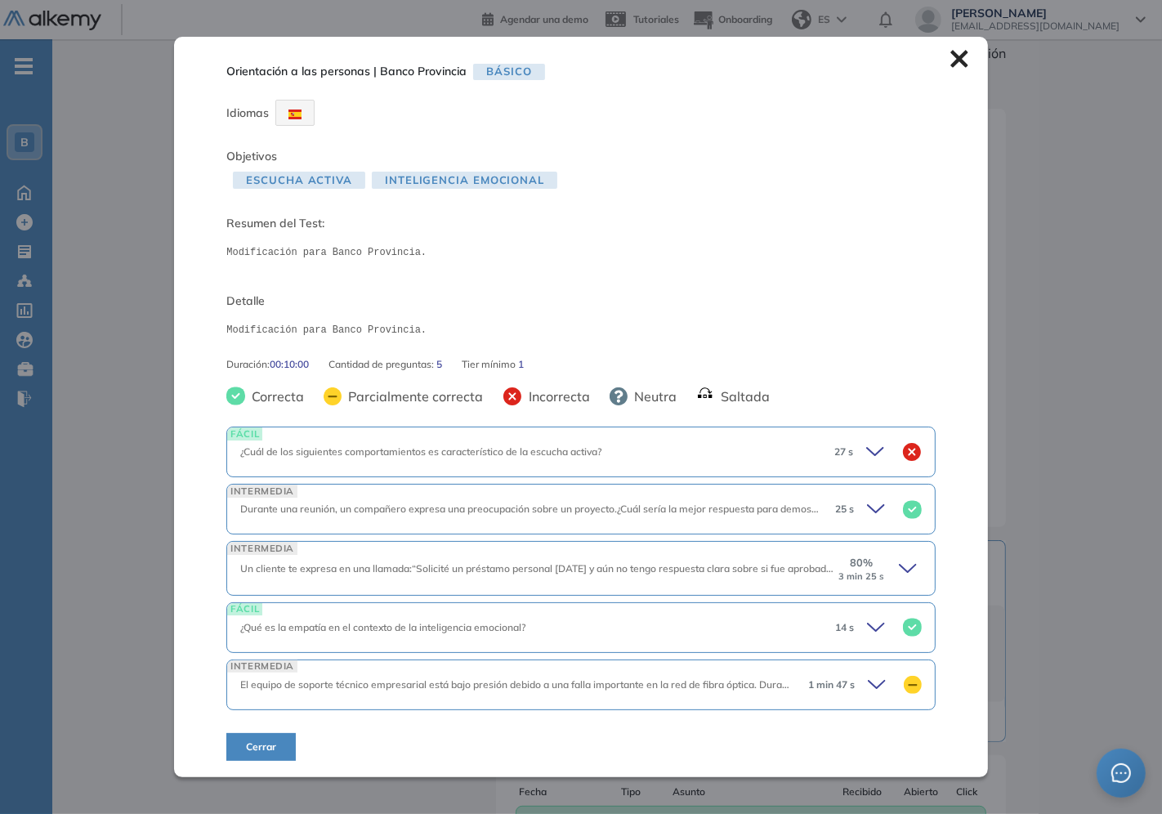
click at [907, 573] on icon at bounding box center [909, 568] width 23 height 23
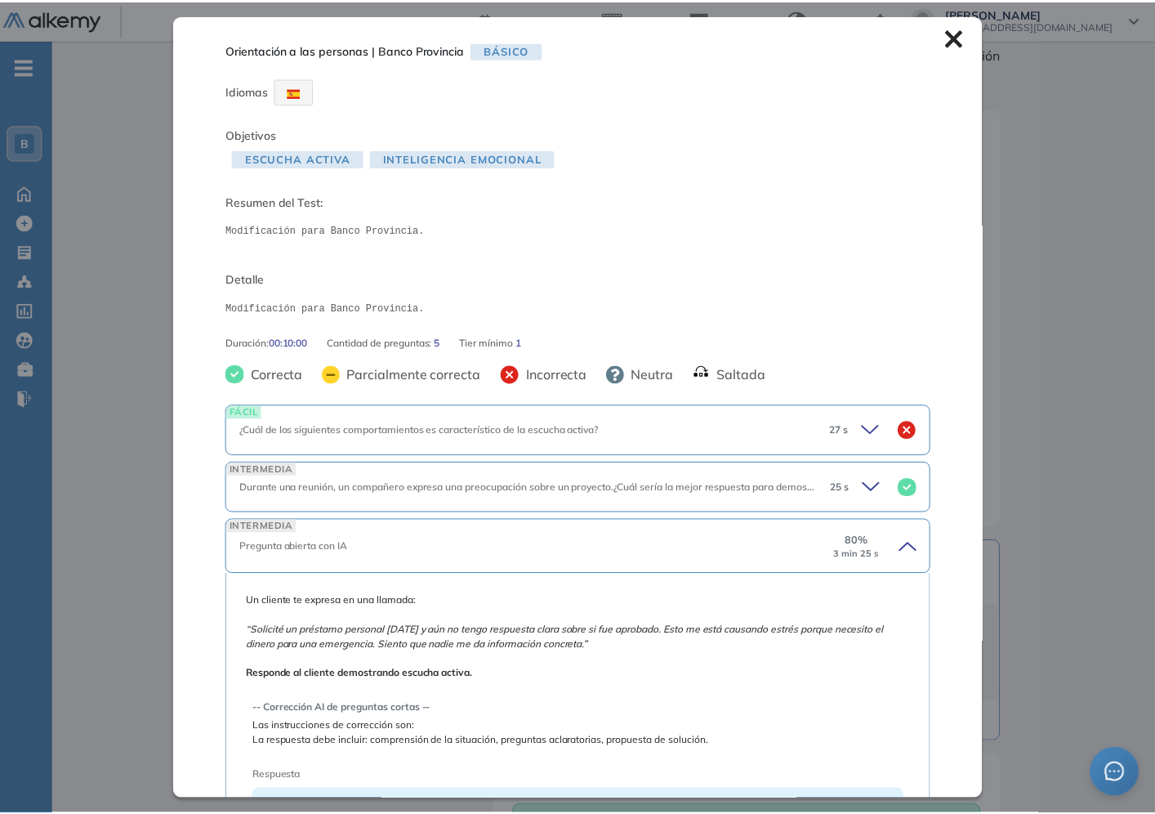
scroll to position [346, 0]
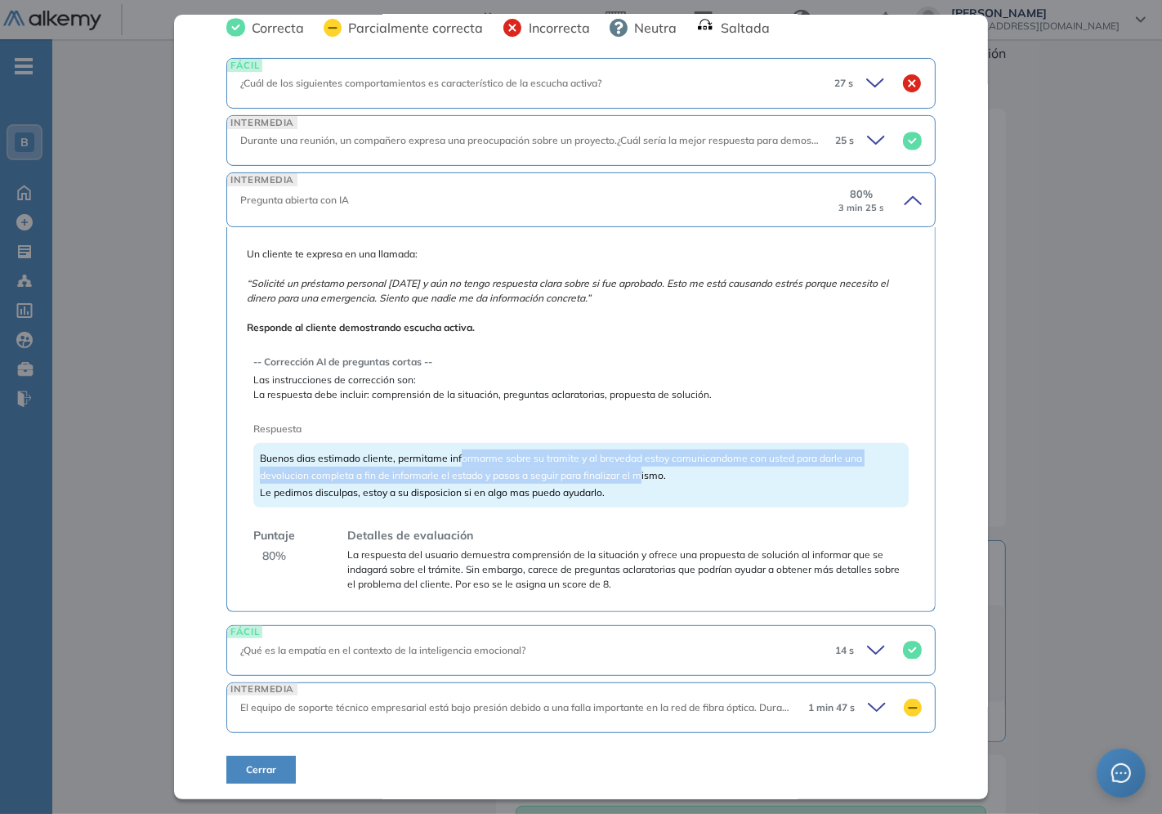
drag, startPoint x: 486, startPoint y: 456, endPoint x: 656, endPoint y: 477, distance: 171.2
click at [656, 477] on span "Buenos dias estimado cliente, permitame informarme sobre su tramite y al breved…" at bounding box center [561, 475] width 602 height 47
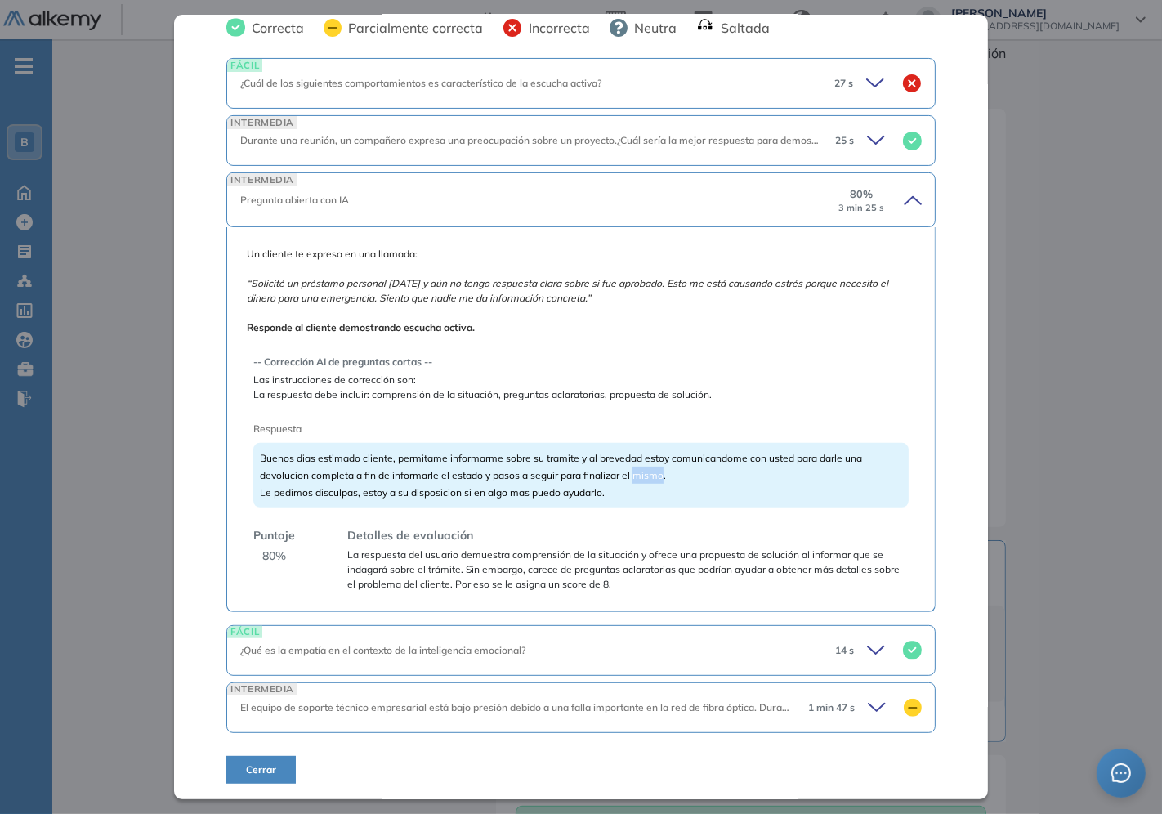
click at [656, 477] on span "Buenos dias estimado cliente, permitame informarme sobre su tramite y al breved…" at bounding box center [561, 475] width 602 height 47
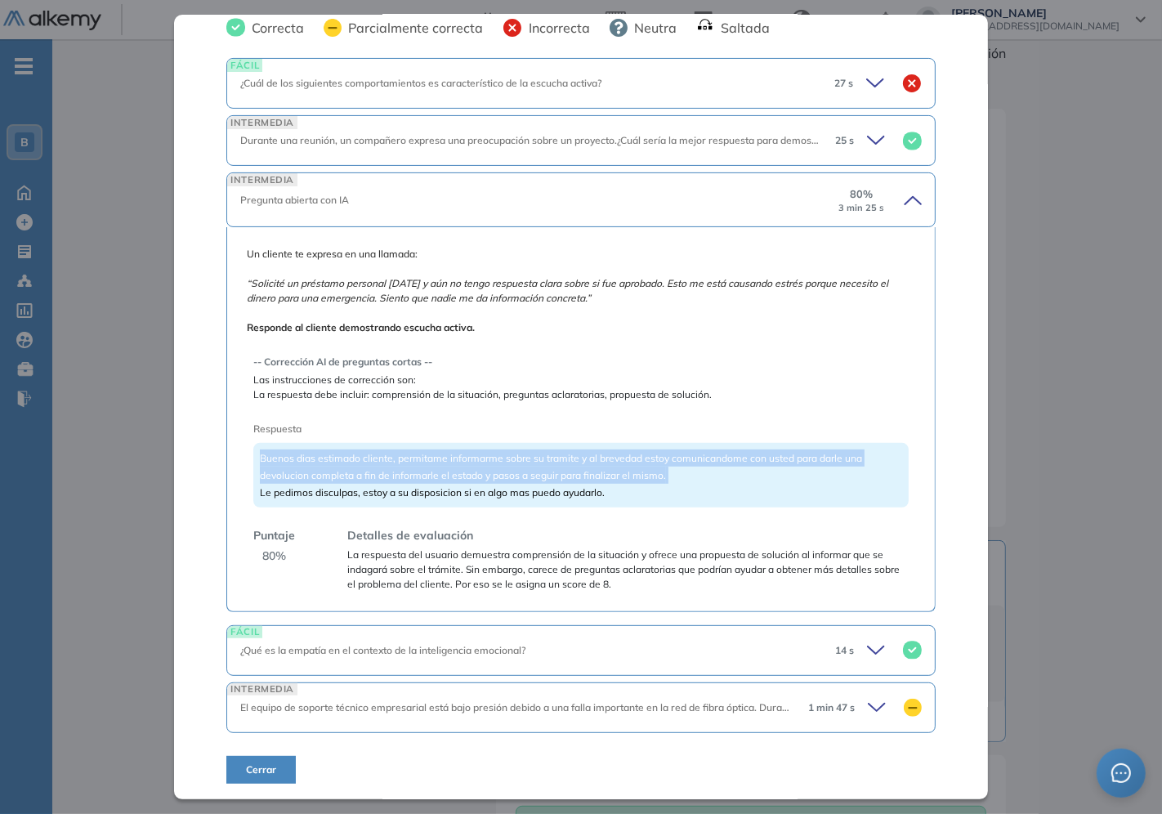
click at [656, 477] on span "Buenos dias estimado cliente, permitame informarme sobre su tramite y al breved…" at bounding box center [561, 475] width 602 height 47
click at [729, 477] on div "Buenos dias estimado cliente, permitame informarme sobre su tramite y al breved…" at bounding box center [580, 475] width 654 height 65
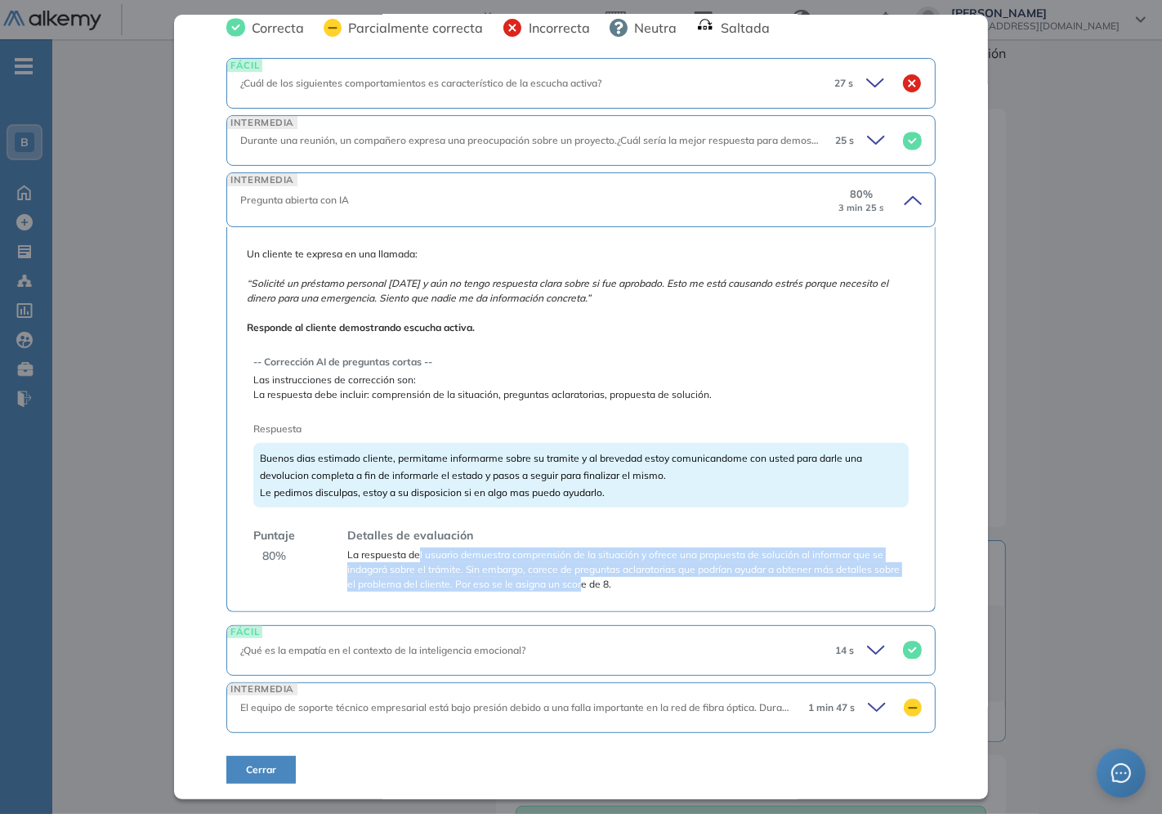
drag, startPoint x: 505, startPoint y: 546, endPoint x: 653, endPoint y: 580, distance: 152.6
click at [653, 580] on span "La respuesta del usuario demuestra comprensión de la situación y ofrece una pro…" at bounding box center [627, 569] width 560 height 44
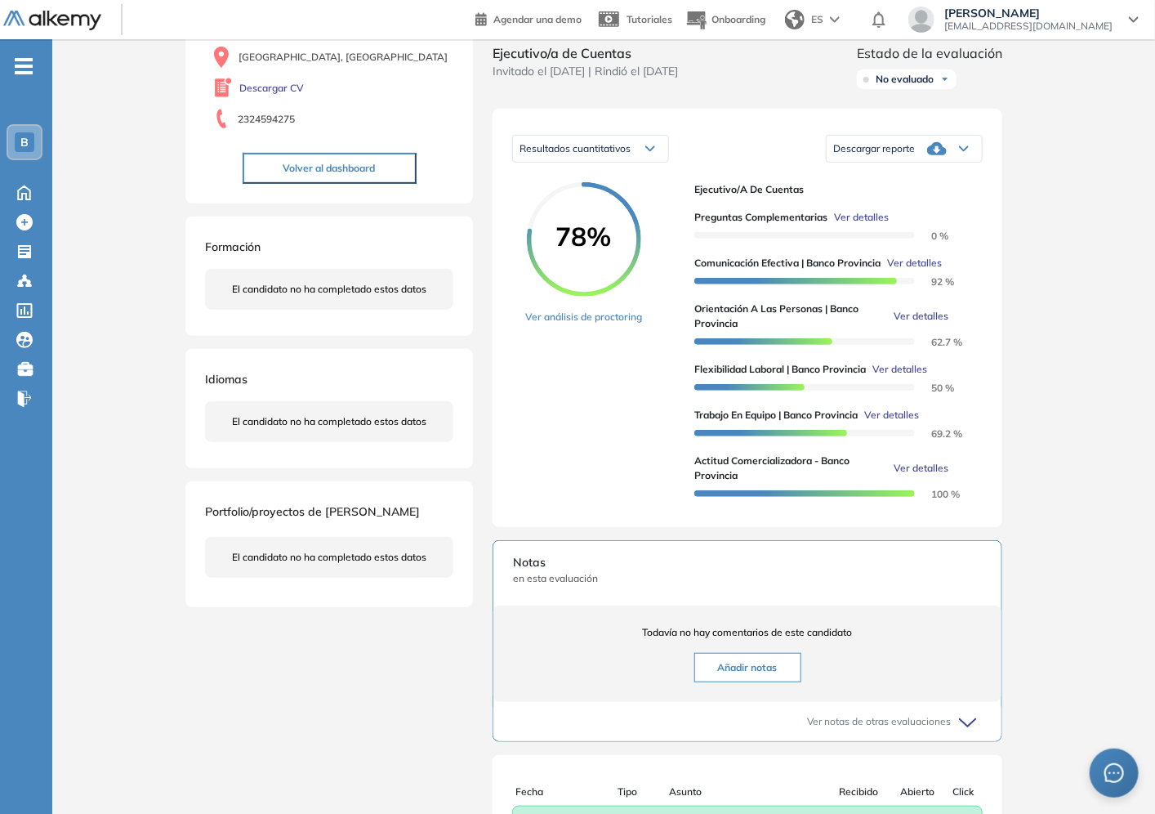
click at [1019, 525] on div "Orientación a las personas | Banco Provincia Básico Idiomas Objetivos Escucha a…" at bounding box center [603, 425] width 849 height 1075
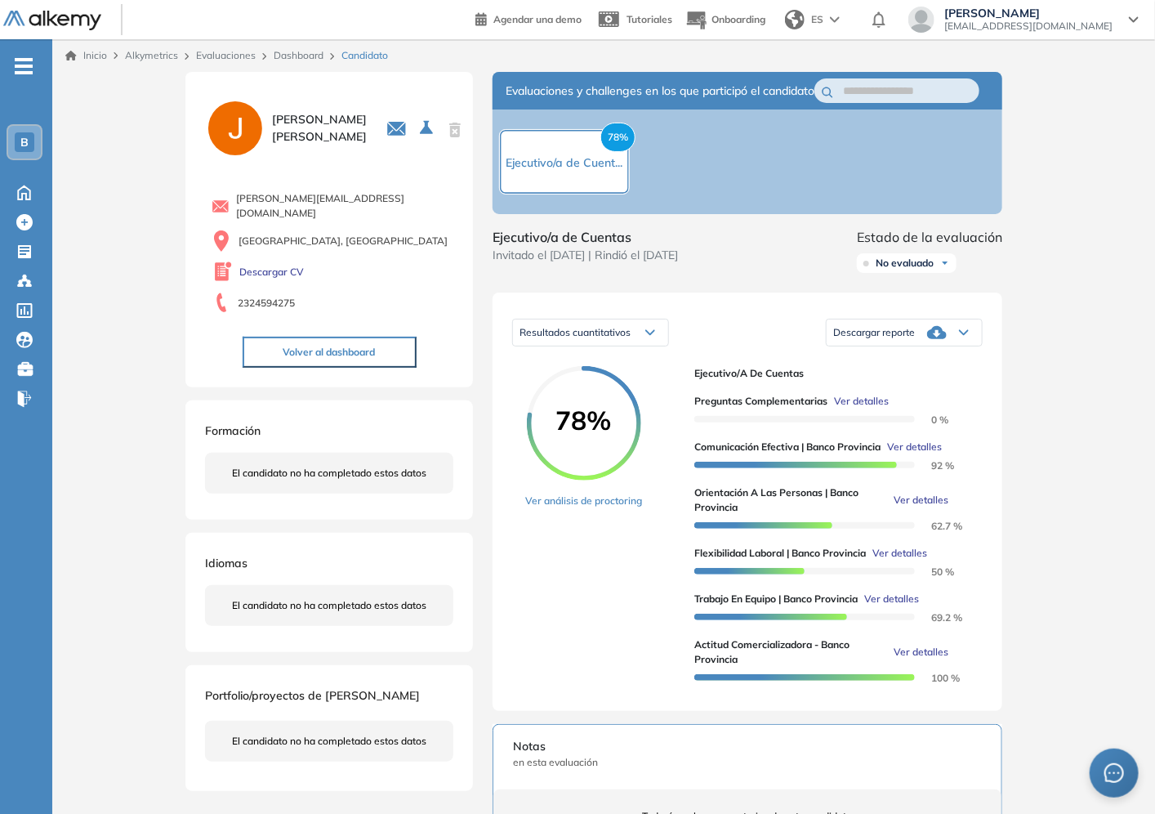
click at [300, 57] on link "Dashboard" at bounding box center [299, 55] width 50 height 12
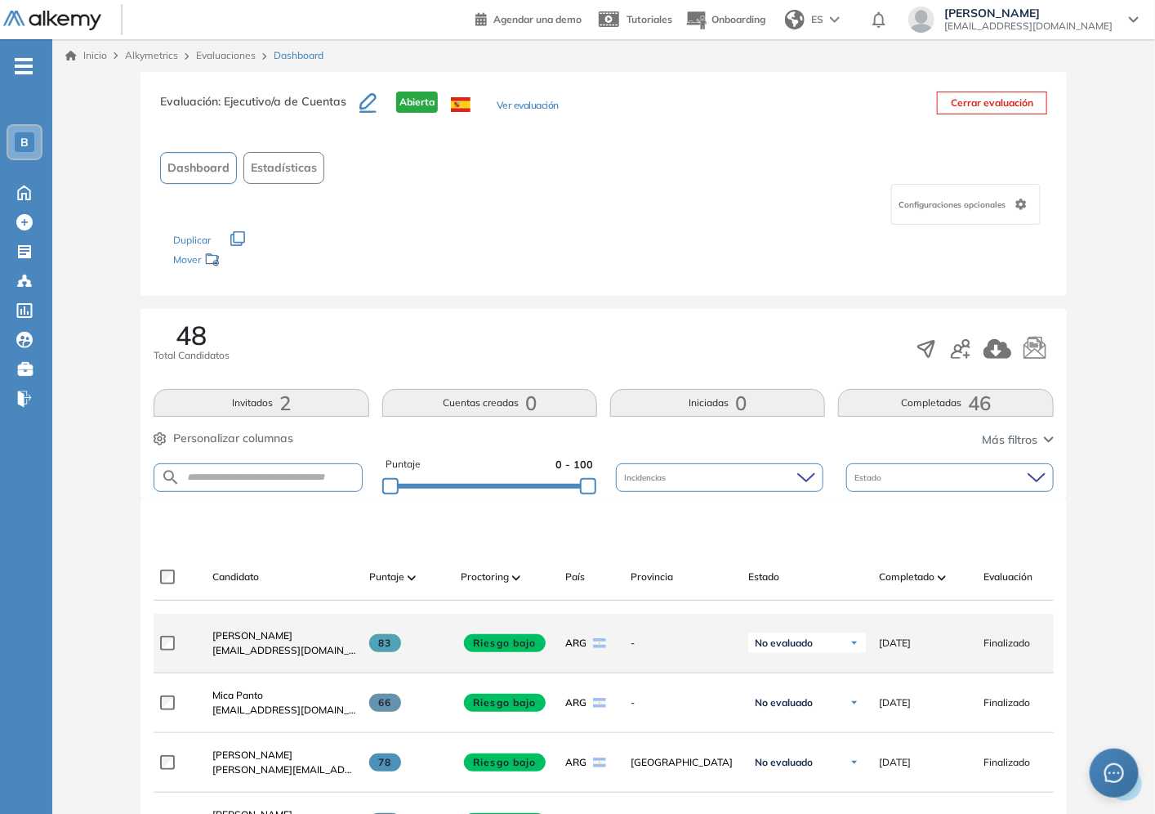
scroll to position [363, 0]
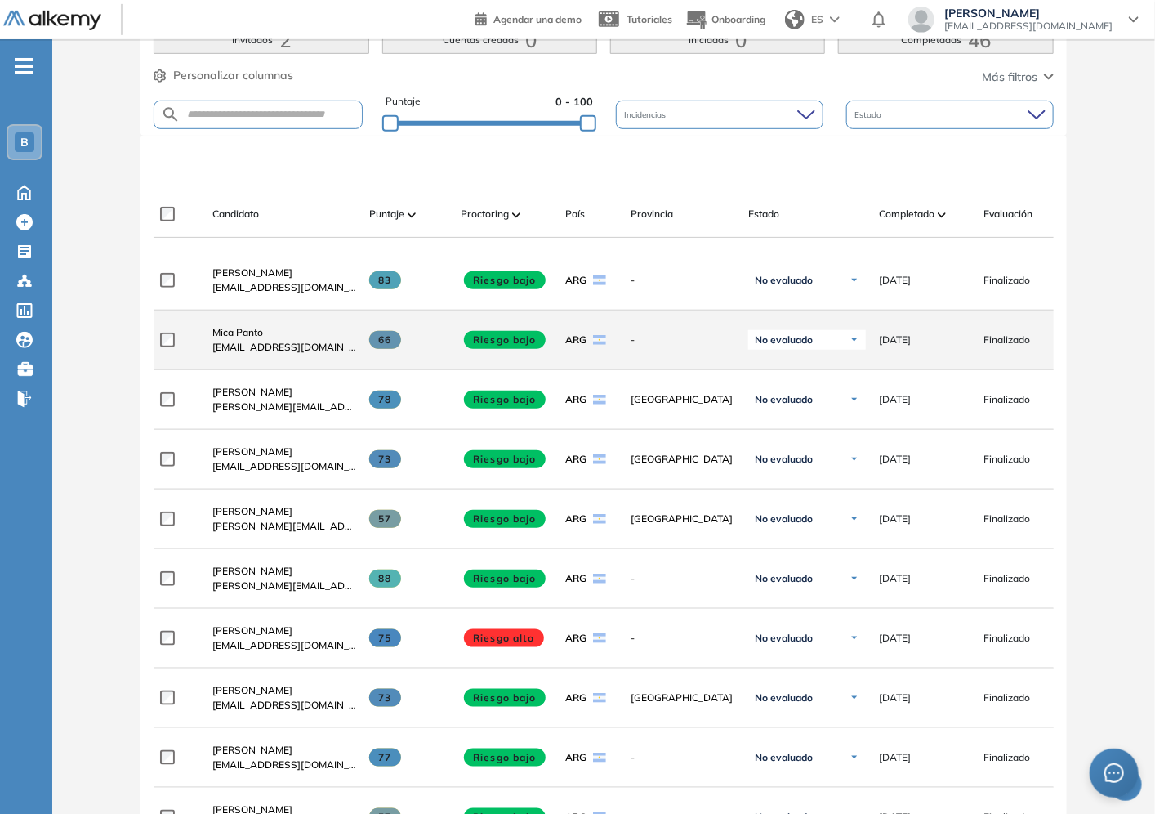
click at [241, 346] on span "[EMAIL_ADDRESS][DOMAIN_NAME]" at bounding box center [284, 347] width 144 height 15
click at [239, 338] on span "Mica Panto" at bounding box center [237, 332] width 51 height 12
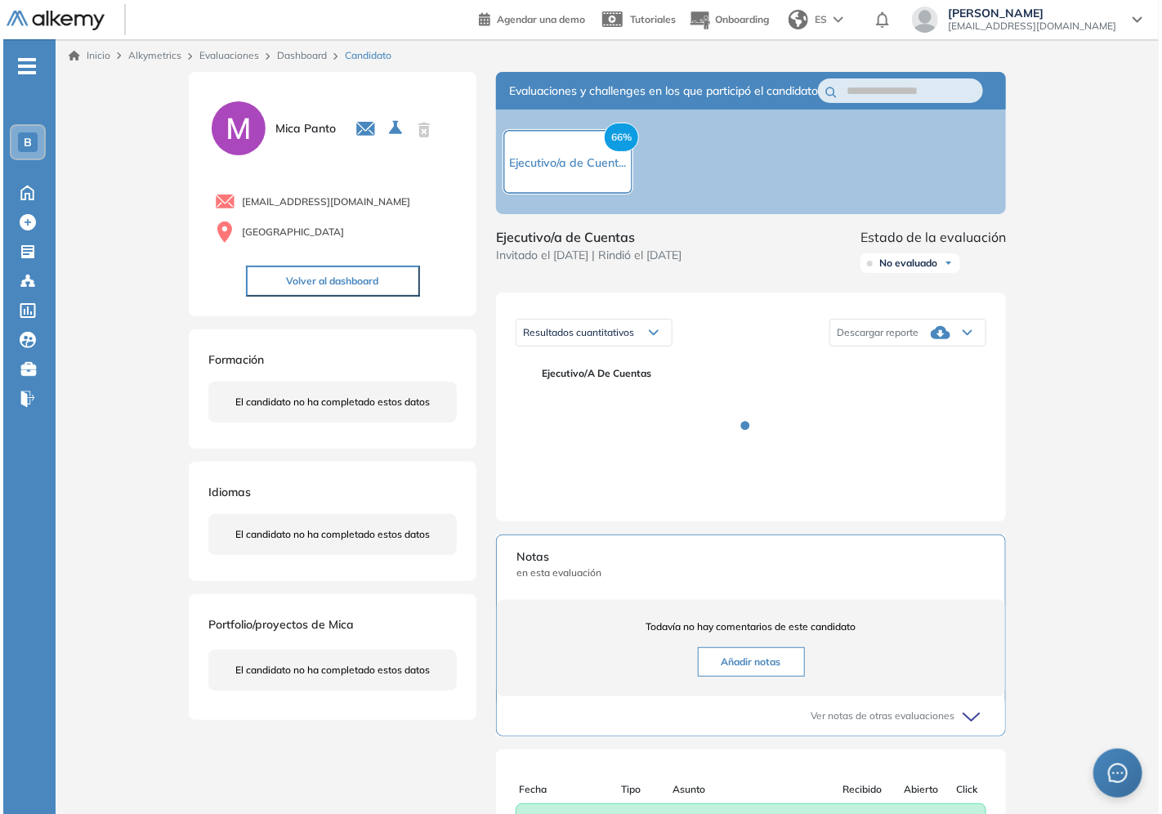
scroll to position [184, 0]
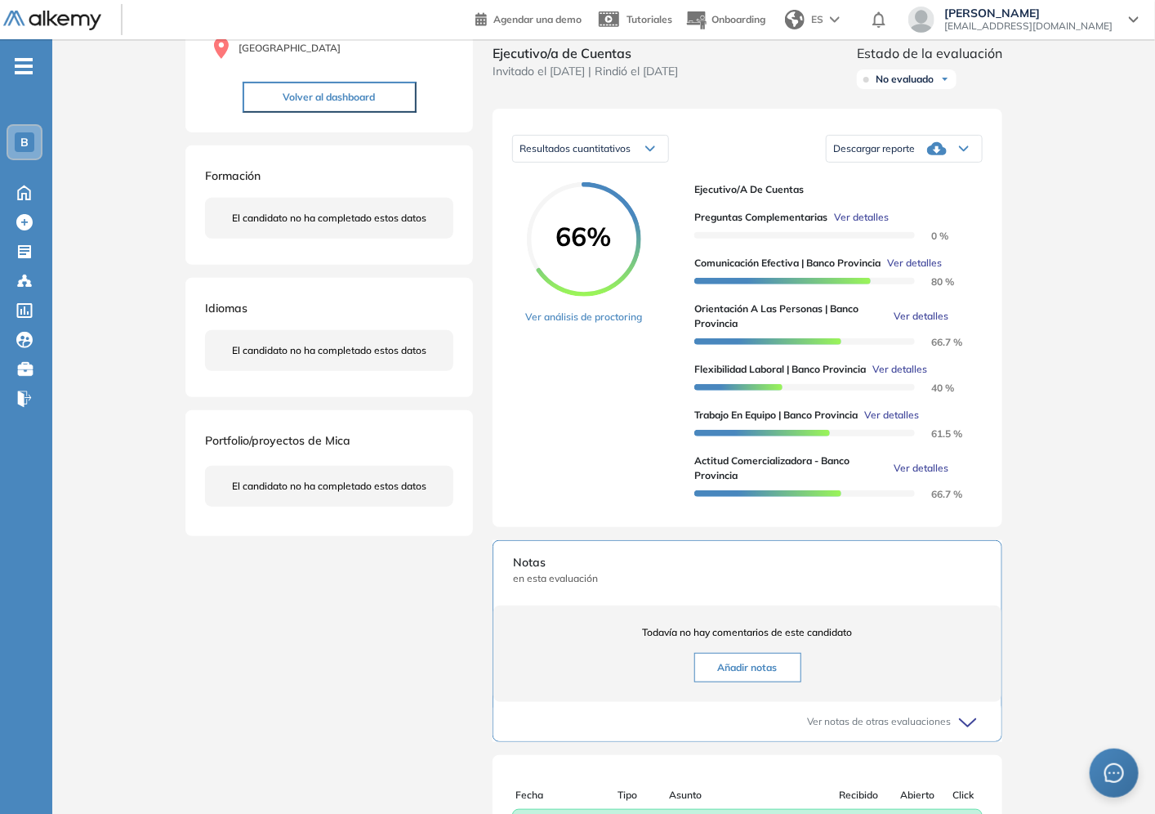
click at [933, 323] on span "Ver detalles" at bounding box center [921, 316] width 55 height 15
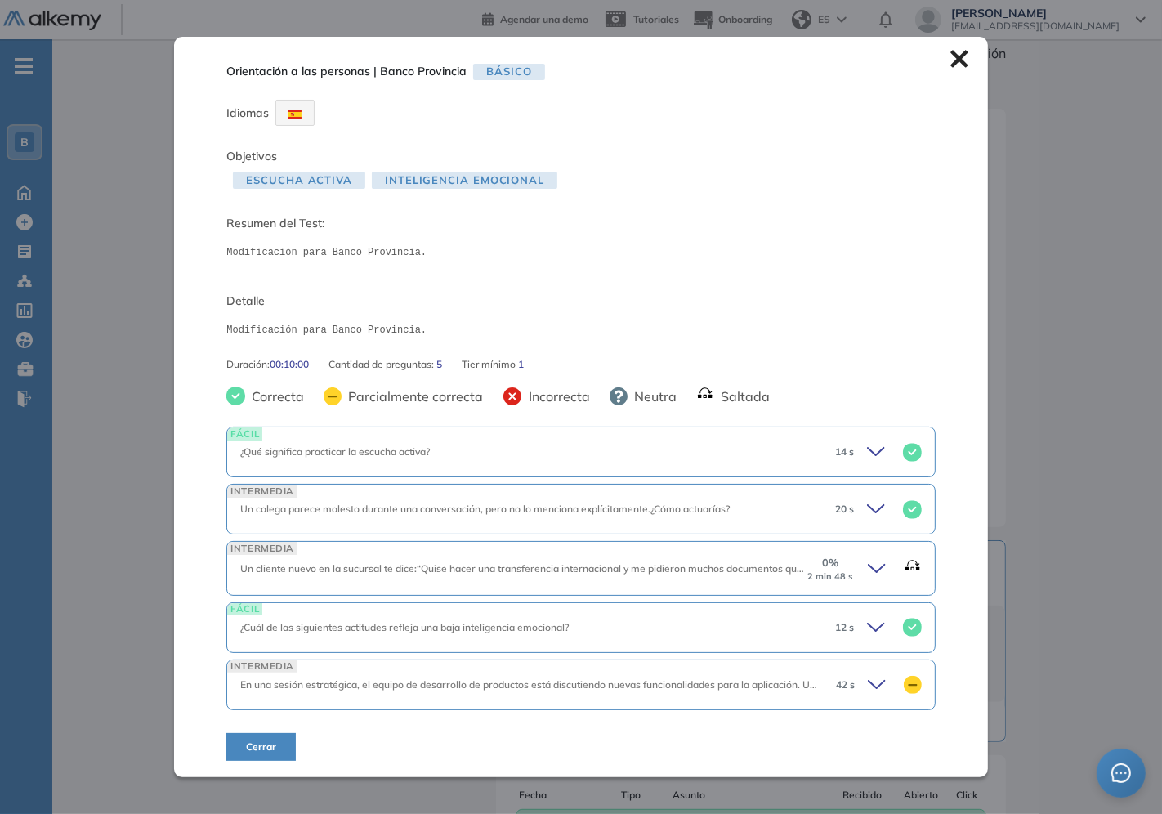
click at [874, 566] on icon at bounding box center [878, 568] width 23 height 23
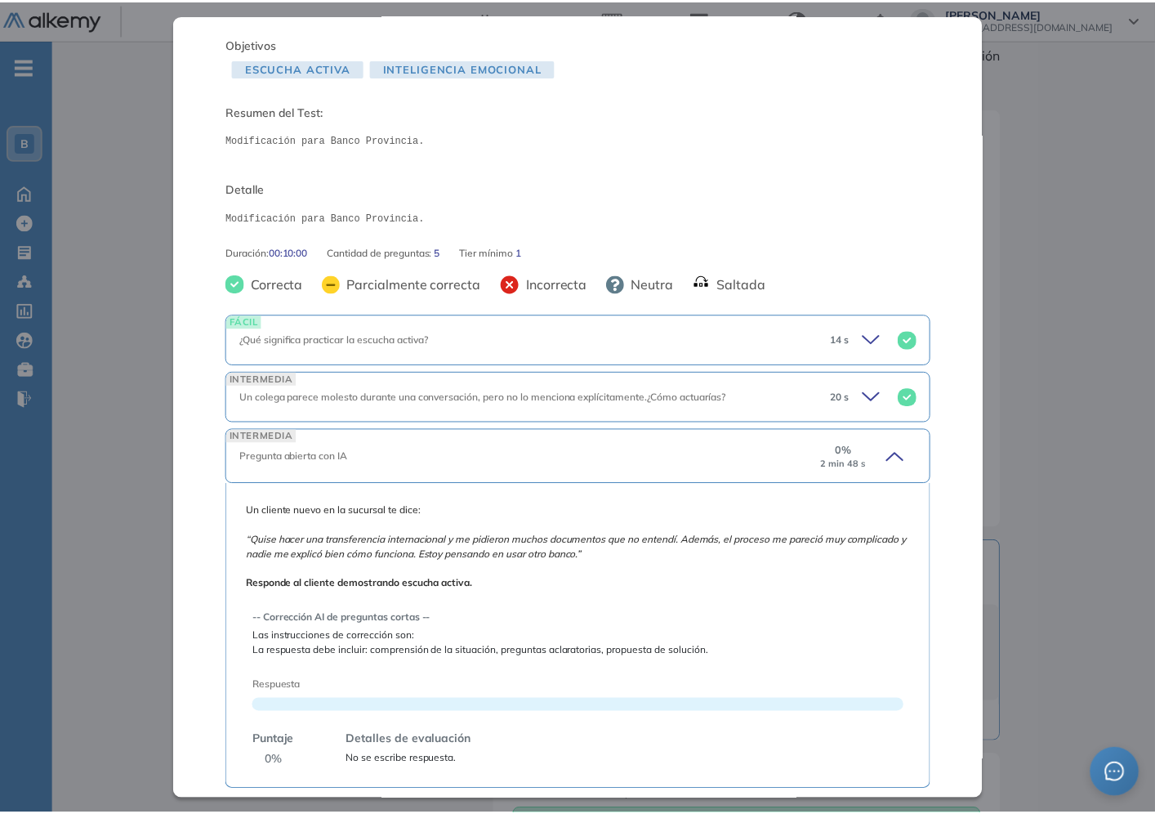
scroll to position [181, 0]
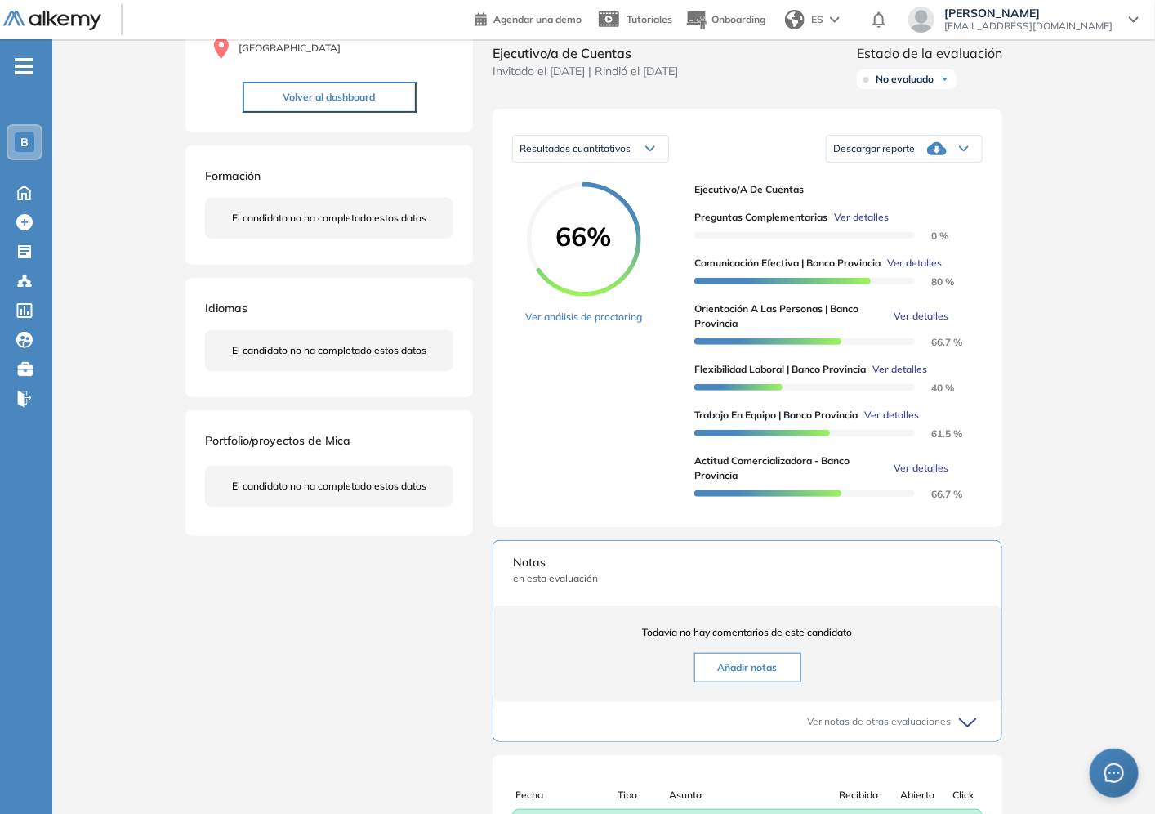
click at [1027, 582] on div "Orientación a las personas | Banco Provincia Básico Idiomas Objetivos Escucha a…" at bounding box center [603, 425] width 849 height 1075
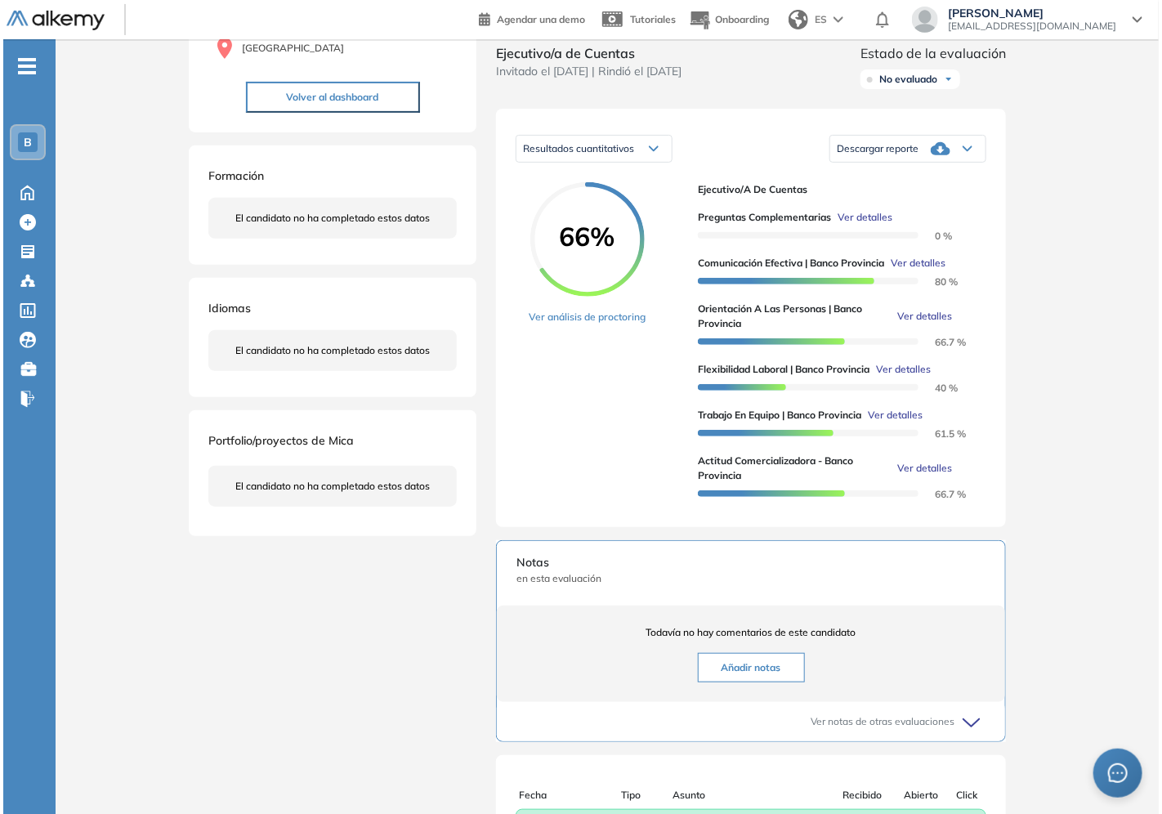
scroll to position [0, 0]
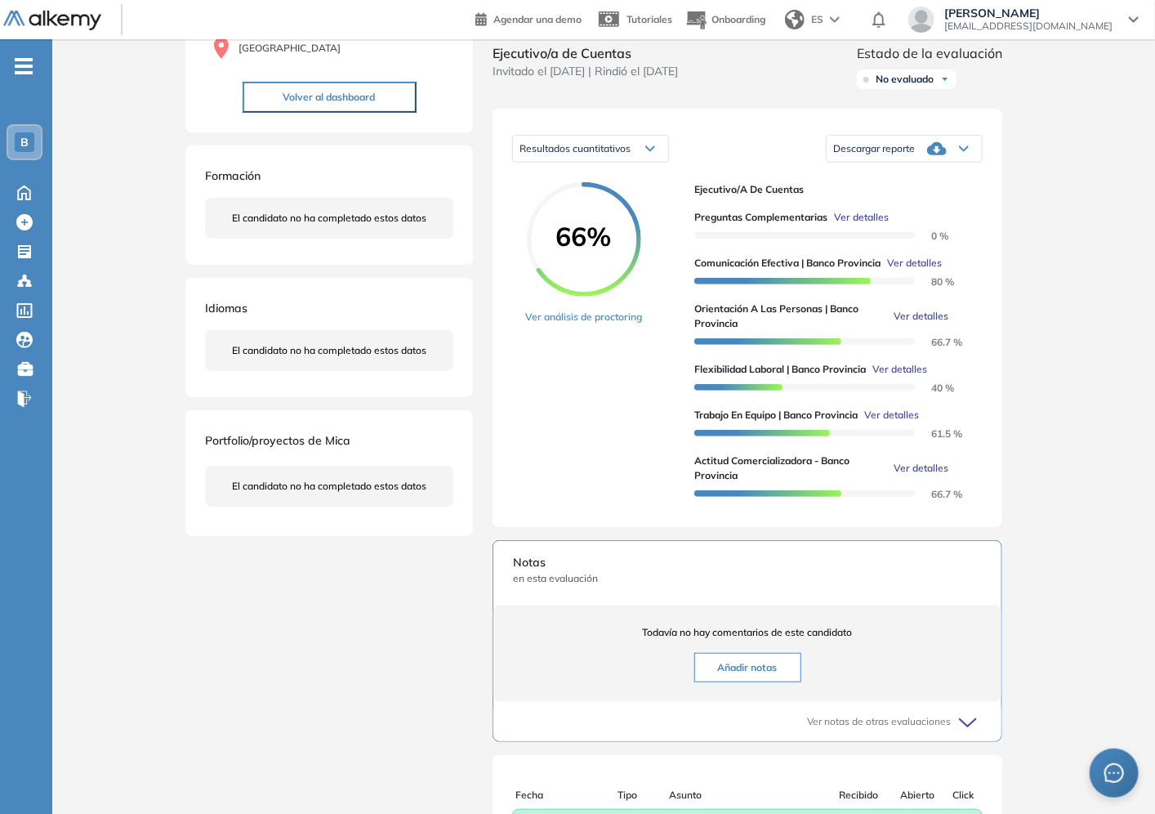
click at [942, 270] on span "Ver detalles" at bounding box center [914, 263] width 55 height 15
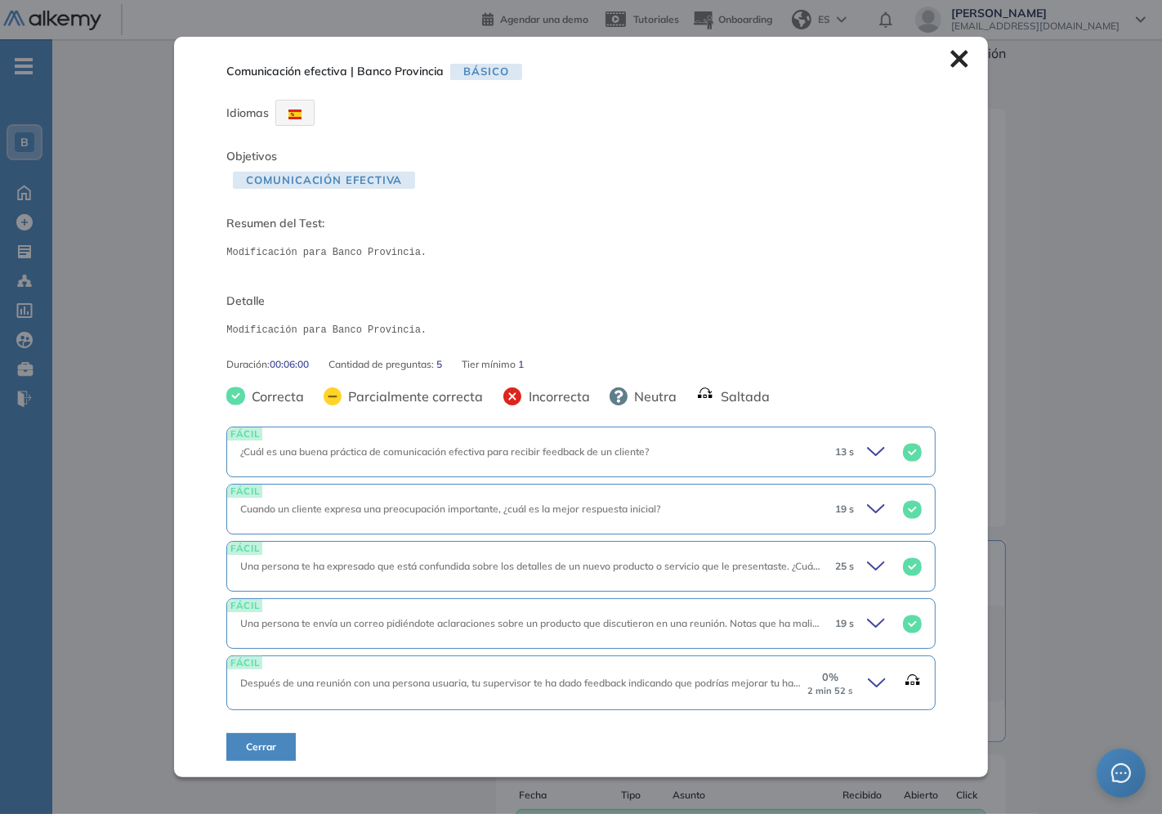
click at [869, 681] on icon at bounding box center [878, 682] width 23 height 23
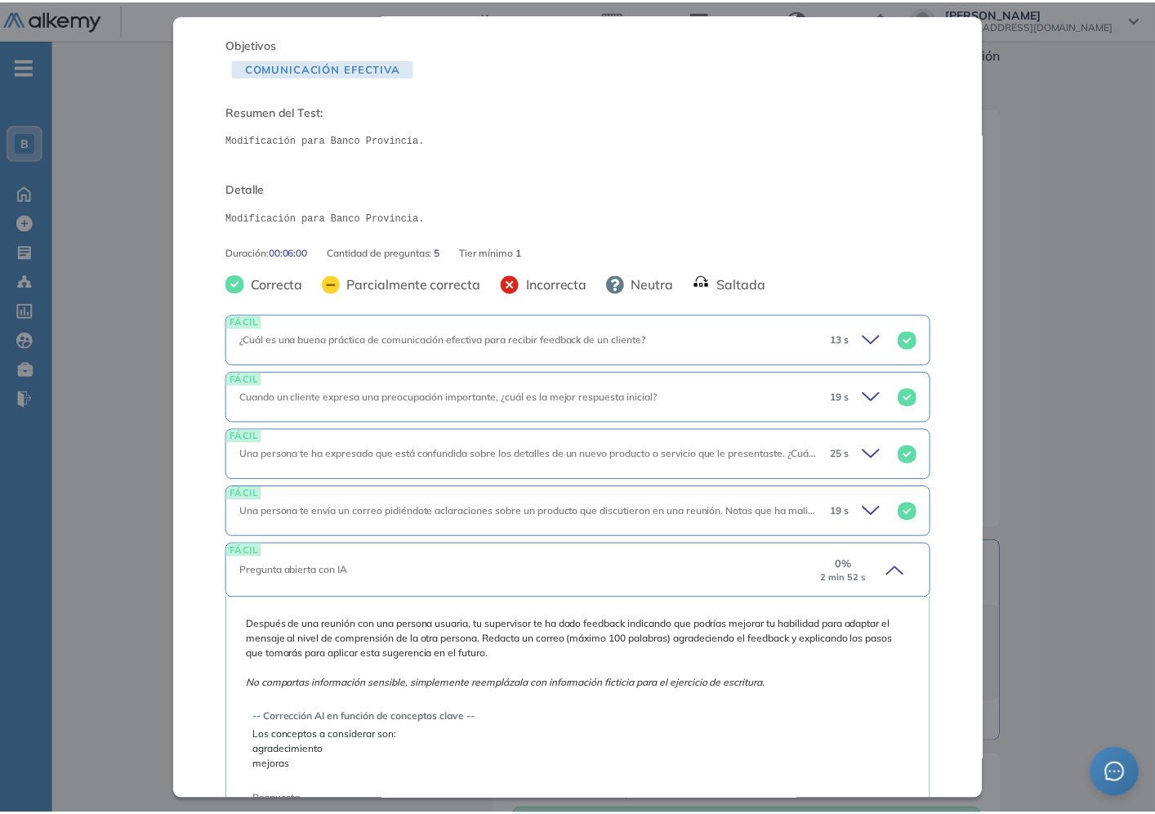
scroll to position [268, 0]
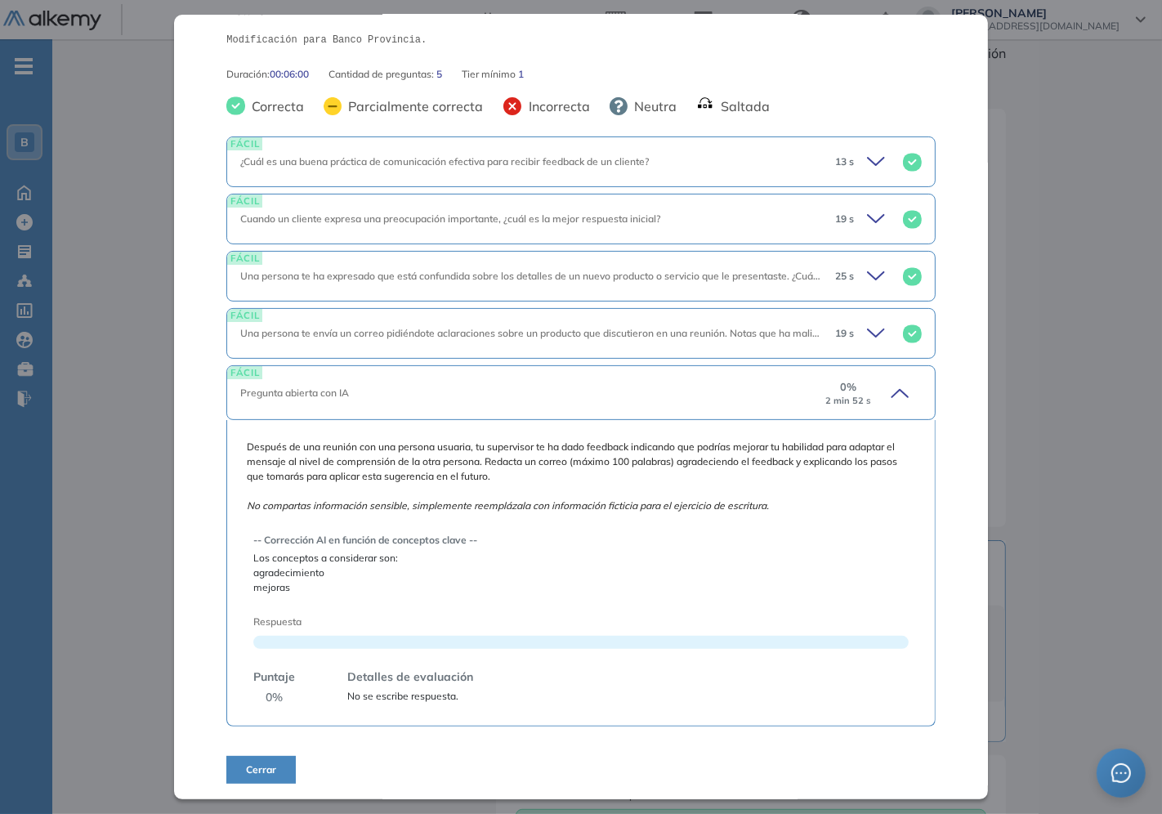
click at [1016, 448] on div "Comunicación efectiva | Banco Provincia Básico Idiomas Objetivos Comunicación e…" at bounding box center [606, 425] width 849 height 1075
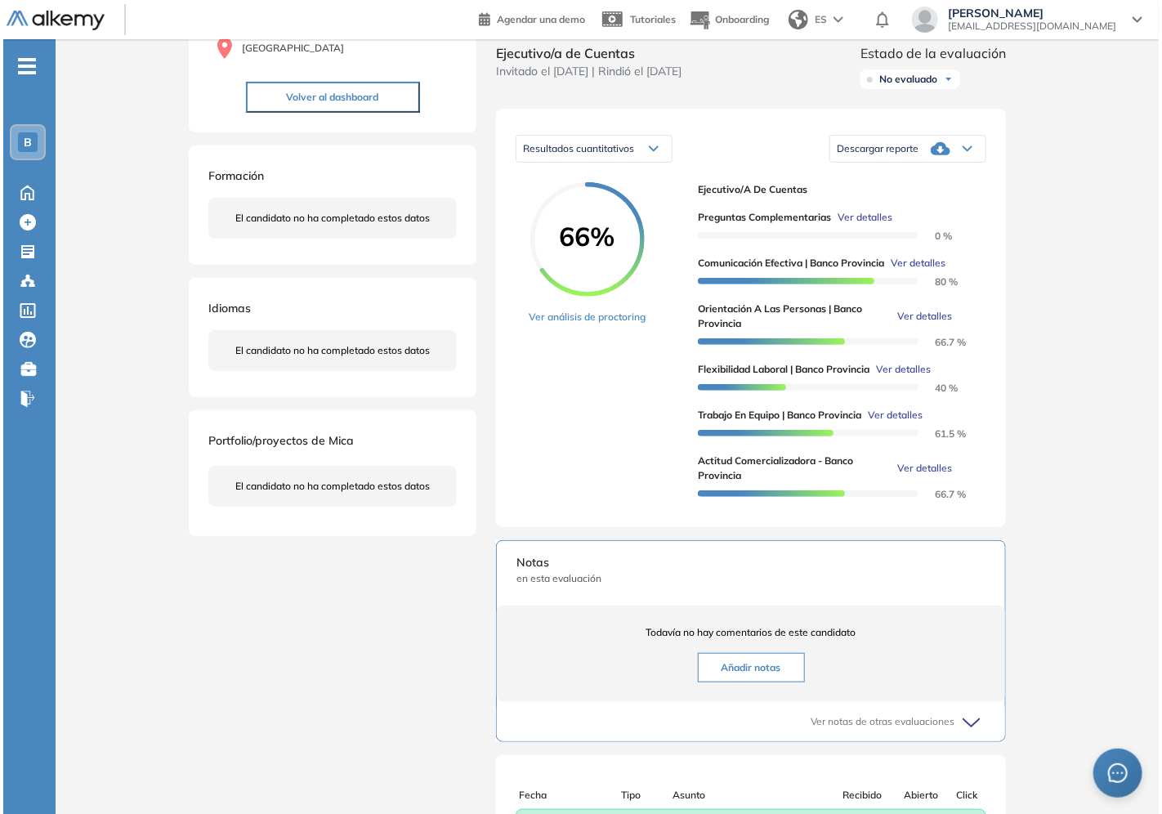
scroll to position [0, 0]
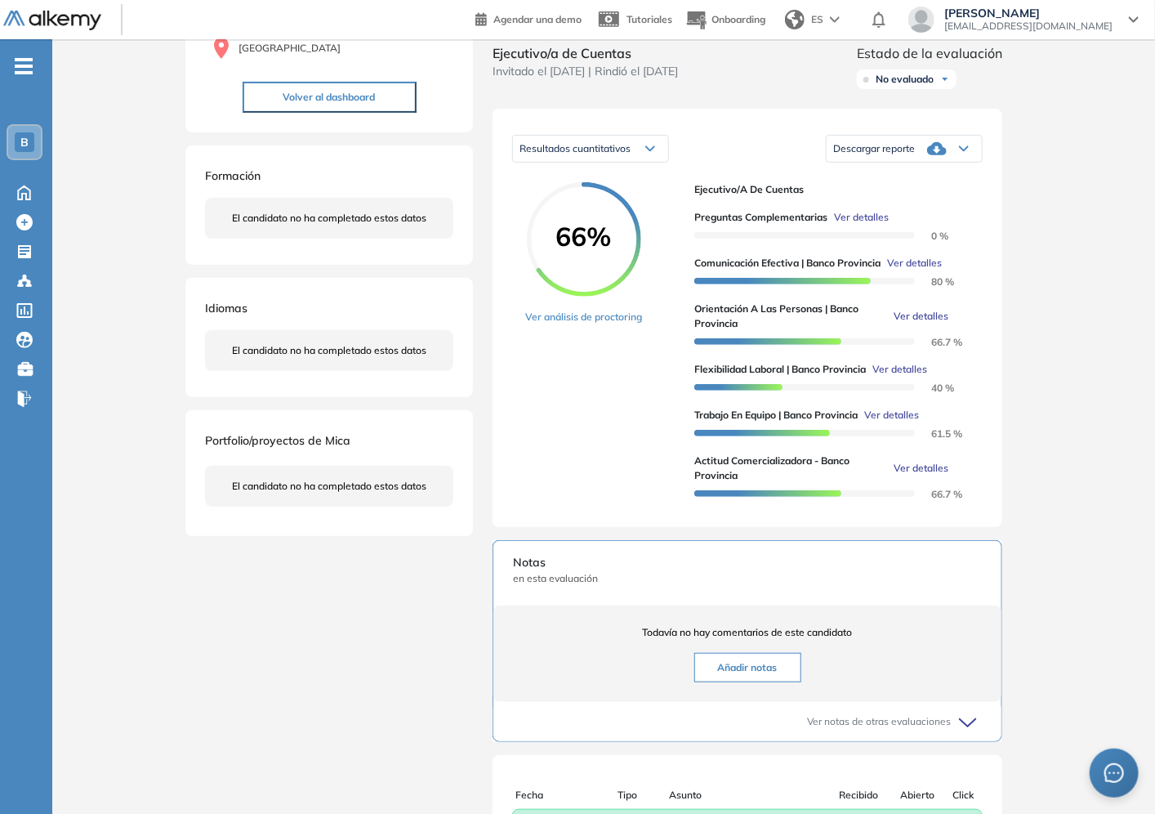
click at [923, 323] on span "Ver detalles" at bounding box center [921, 316] width 55 height 15
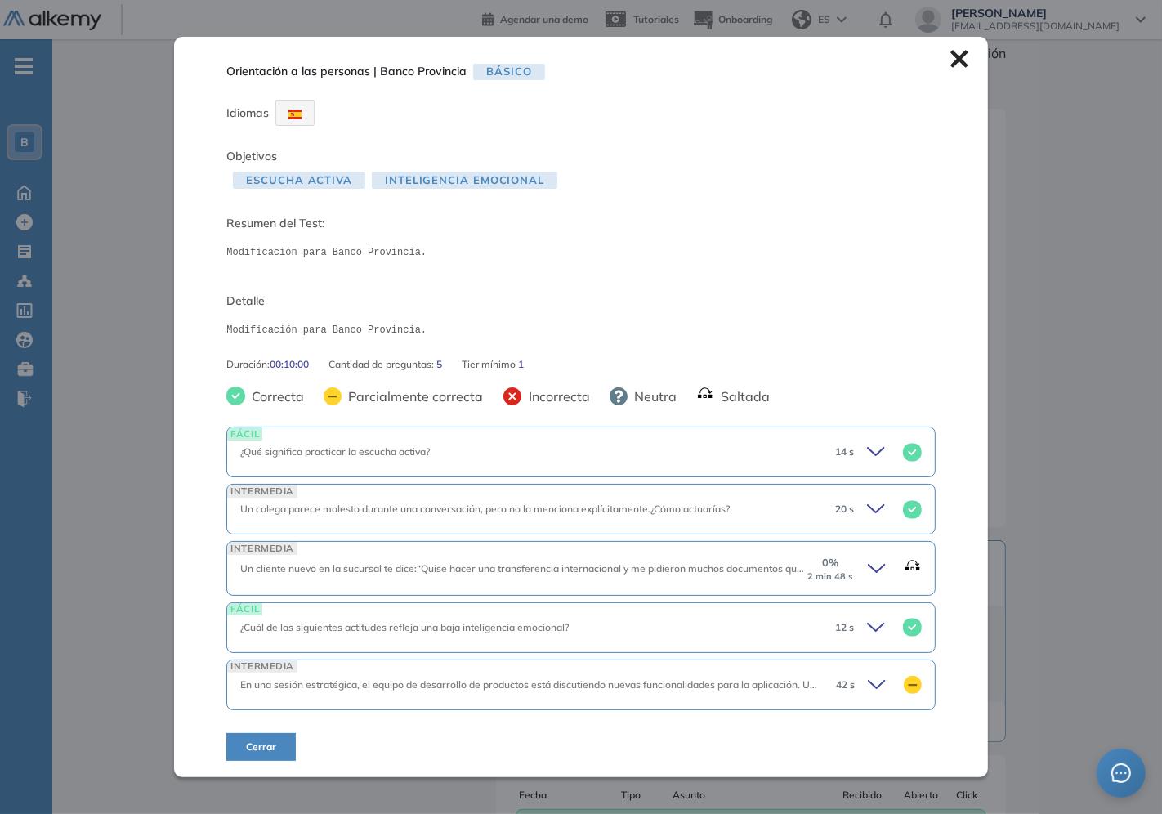
click at [872, 573] on icon at bounding box center [878, 568] width 23 height 23
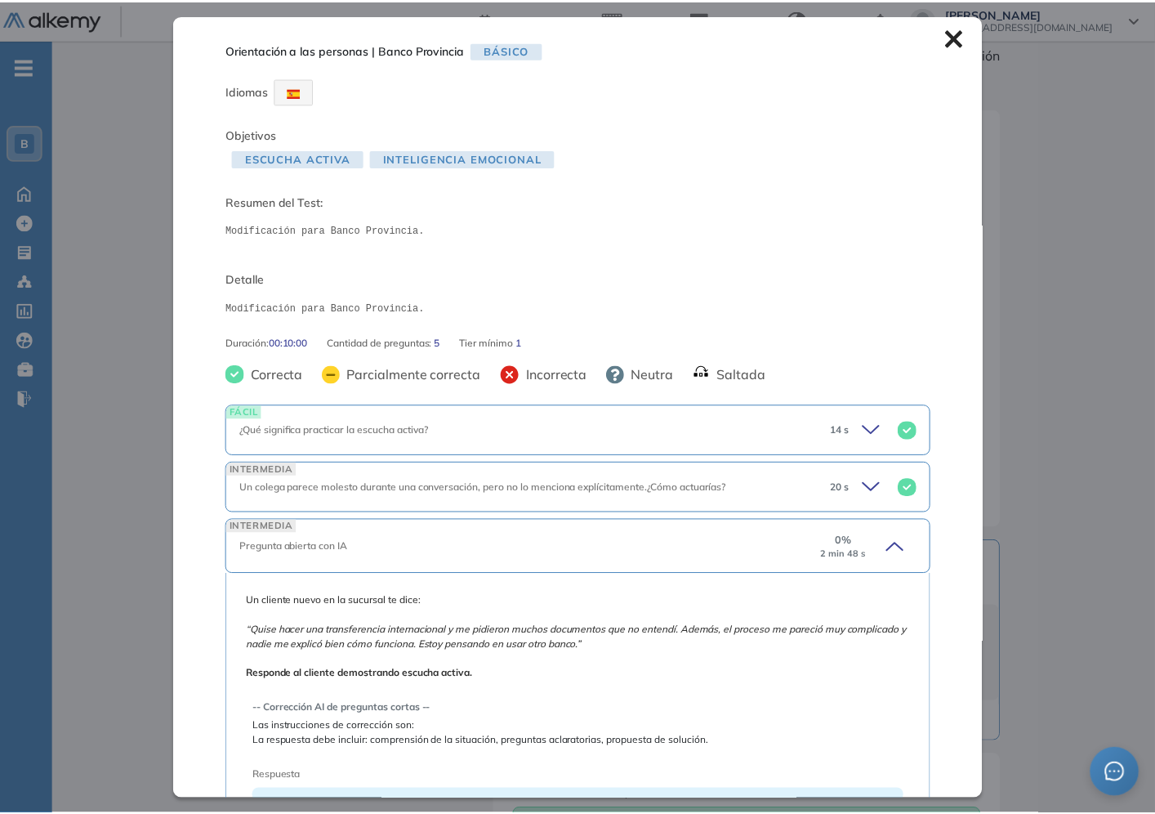
scroll to position [268, 0]
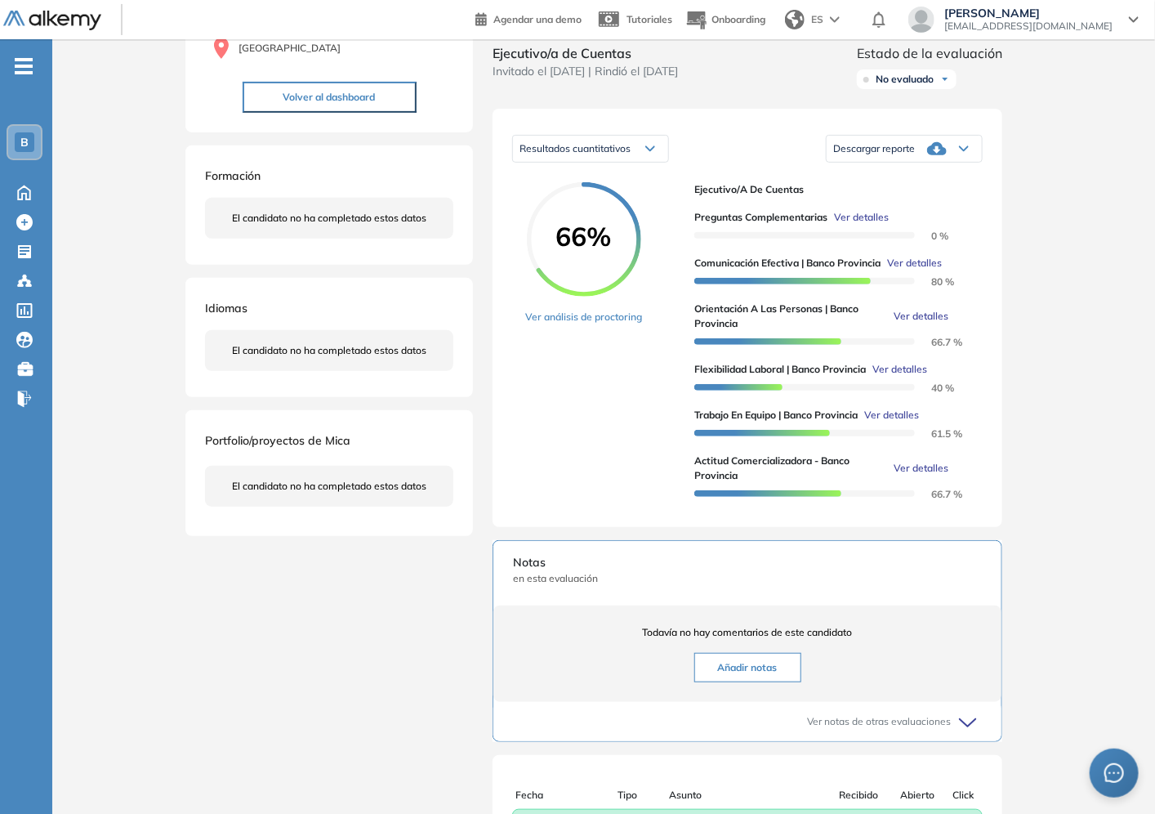
click at [1070, 475] on div "Inicio Alkymetrics Evaluaciones Dashboard Candidato Orientación a las personas …" at bounding box center [603, 428] width 1103 height 1147
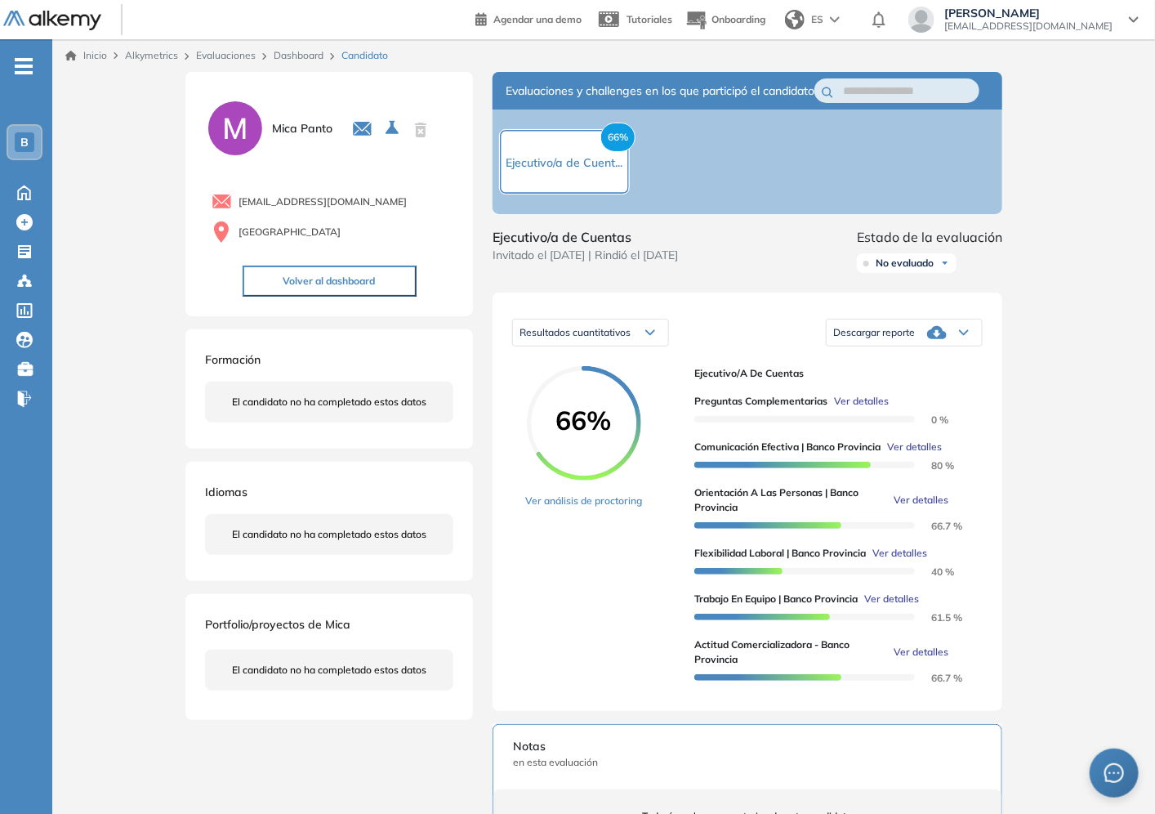
click at [297, 52] on link "Dashboard" at bounding box center [299, 55] width 50 height 12
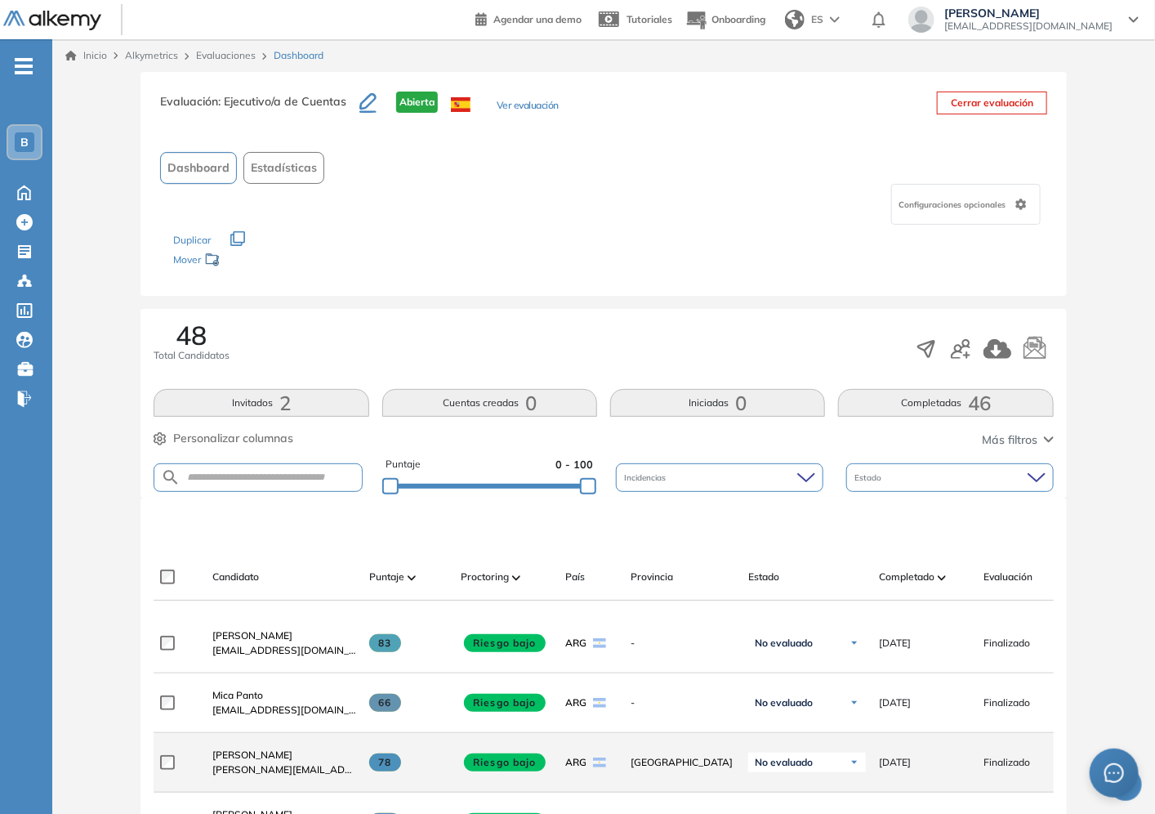
scroll to position [181, 0]
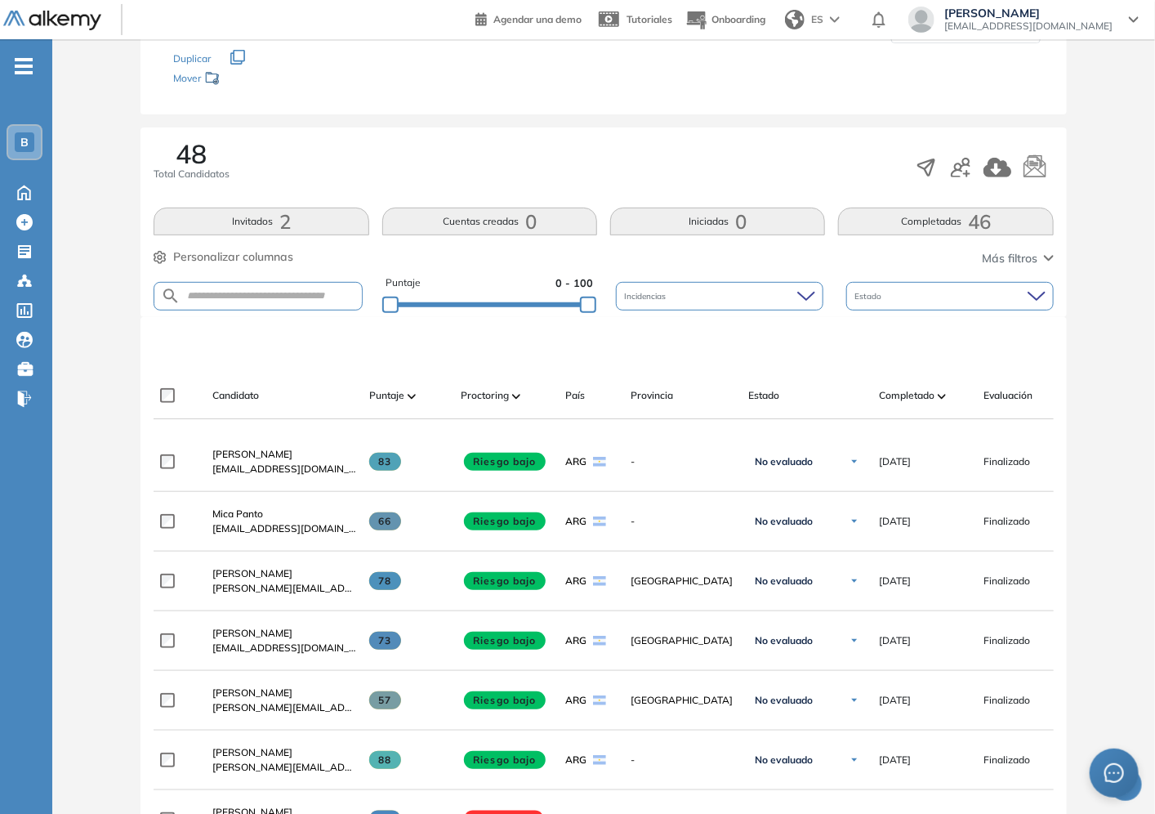
click at [890, 63] on div "Los siguientes tests ya no están disponibles o tienen una nueva versión Revisa …" at bounding box center [603, 68] width 861 height 51
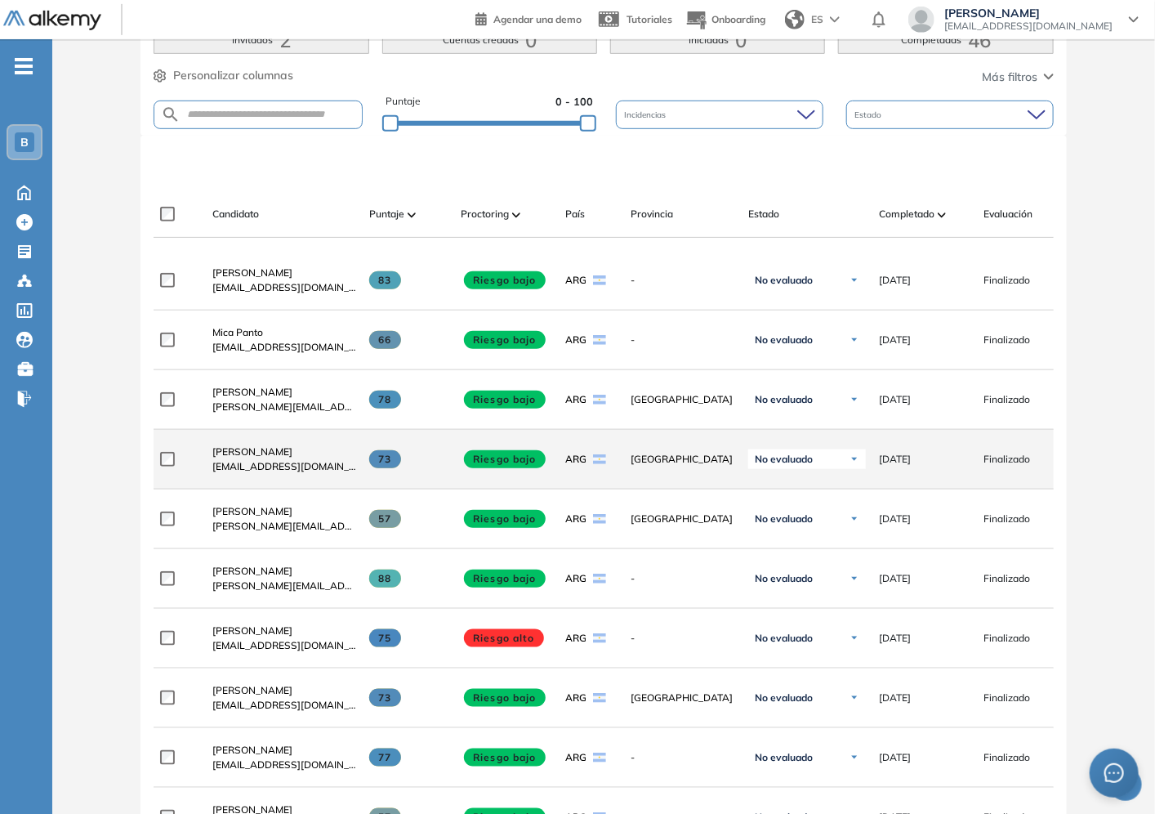
scroll to position [453, 0]
